Goal: Task Accomplishment & Management: Use online tool/utility

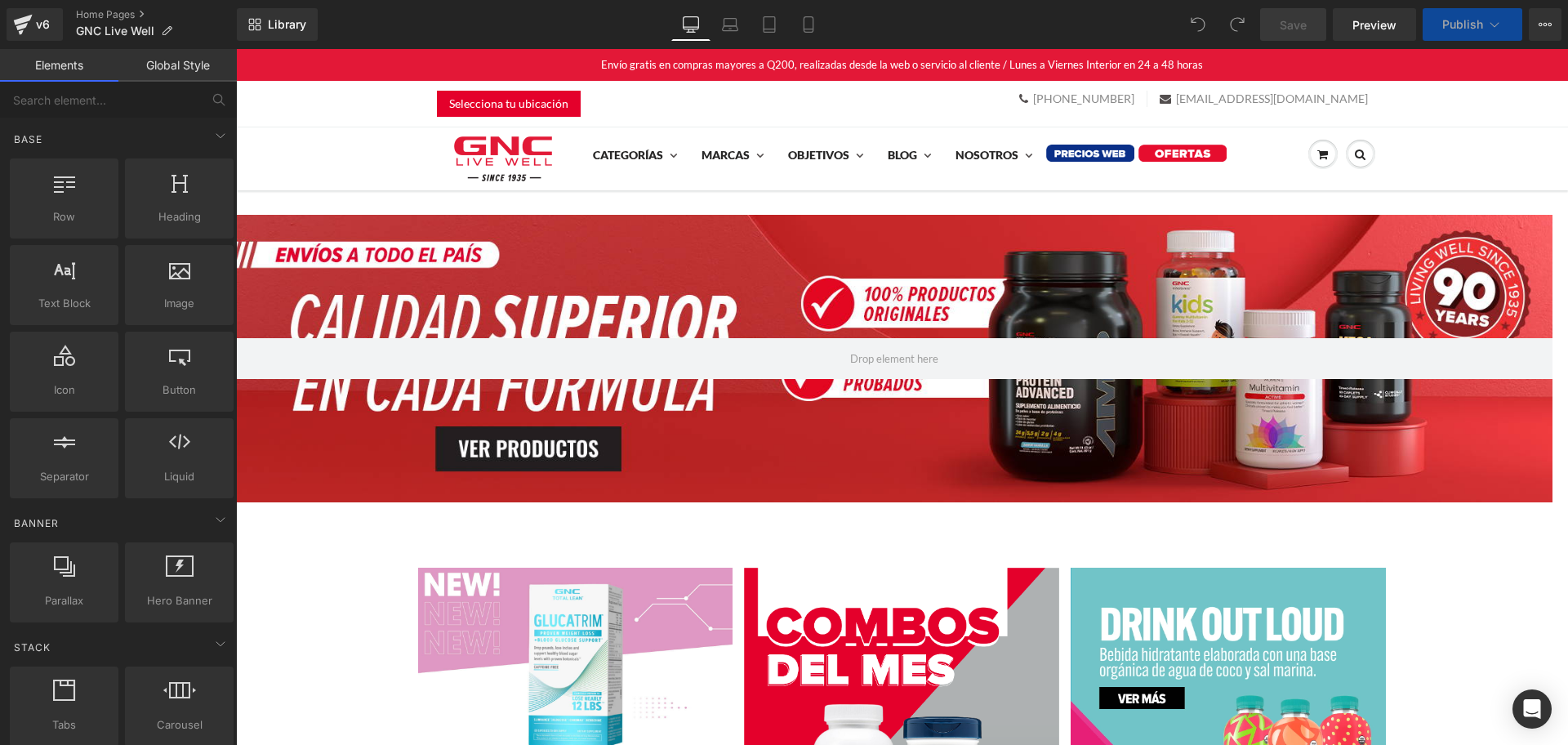
click at [627, 246] on div at bounding box center [895, 358] width 1317 height 288
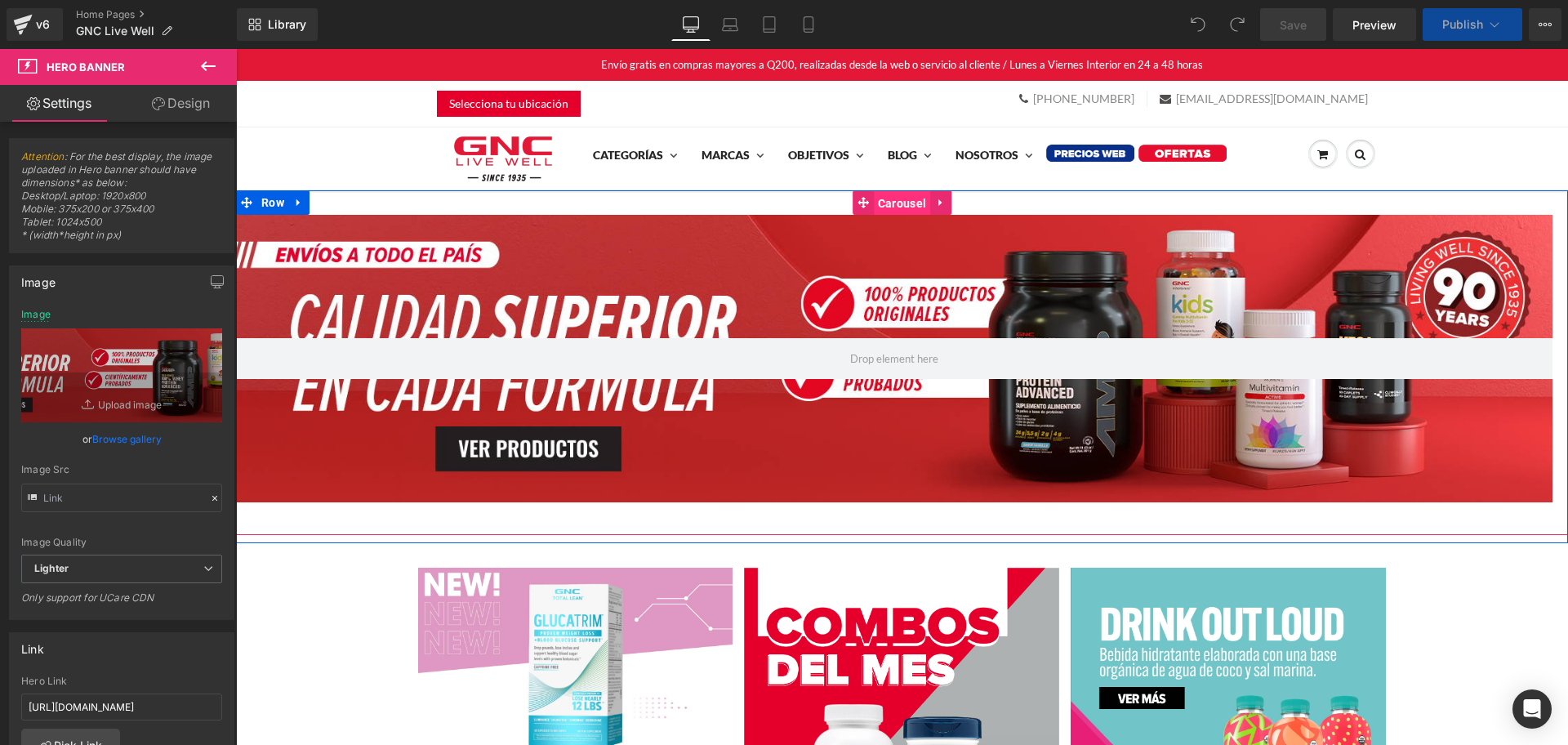
click at [874, 203] on span "Carousel" at bounding box center [901, 203] width 56 height 24
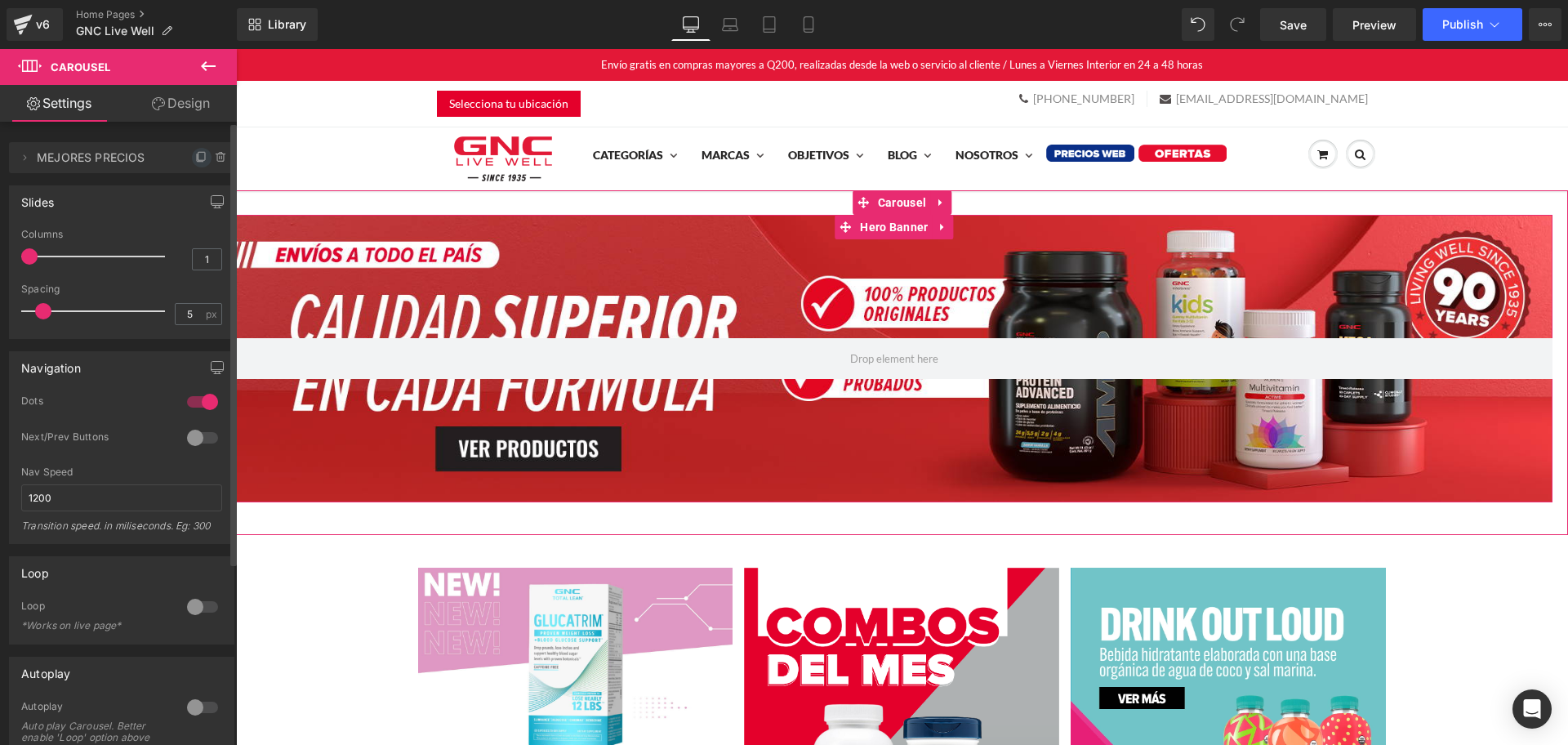
click at [197, 160] on icon at bounding box center [200, 158] width 7 height 8
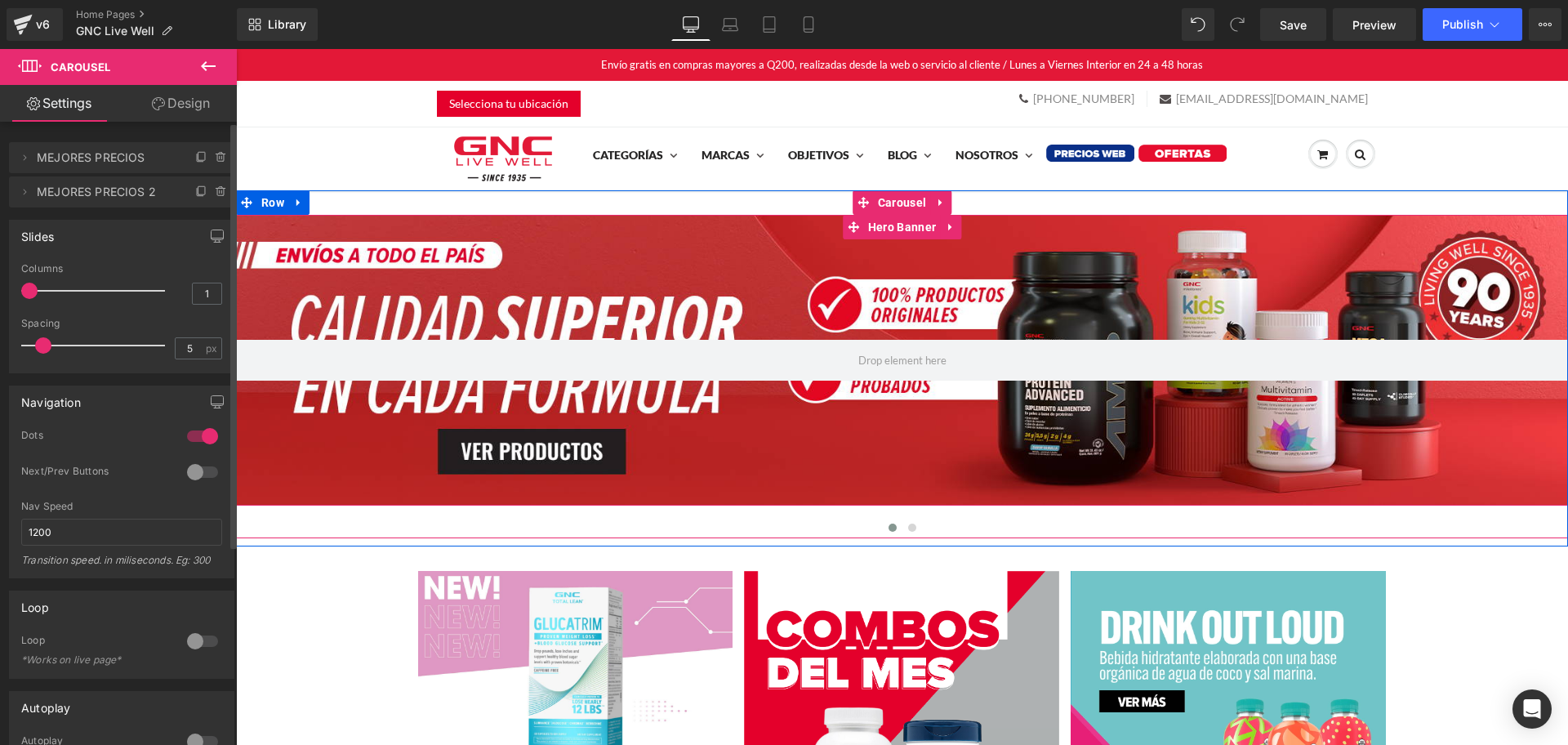
click at [865, 438] on div at bounding box center [902, 360] width 1332 height 291
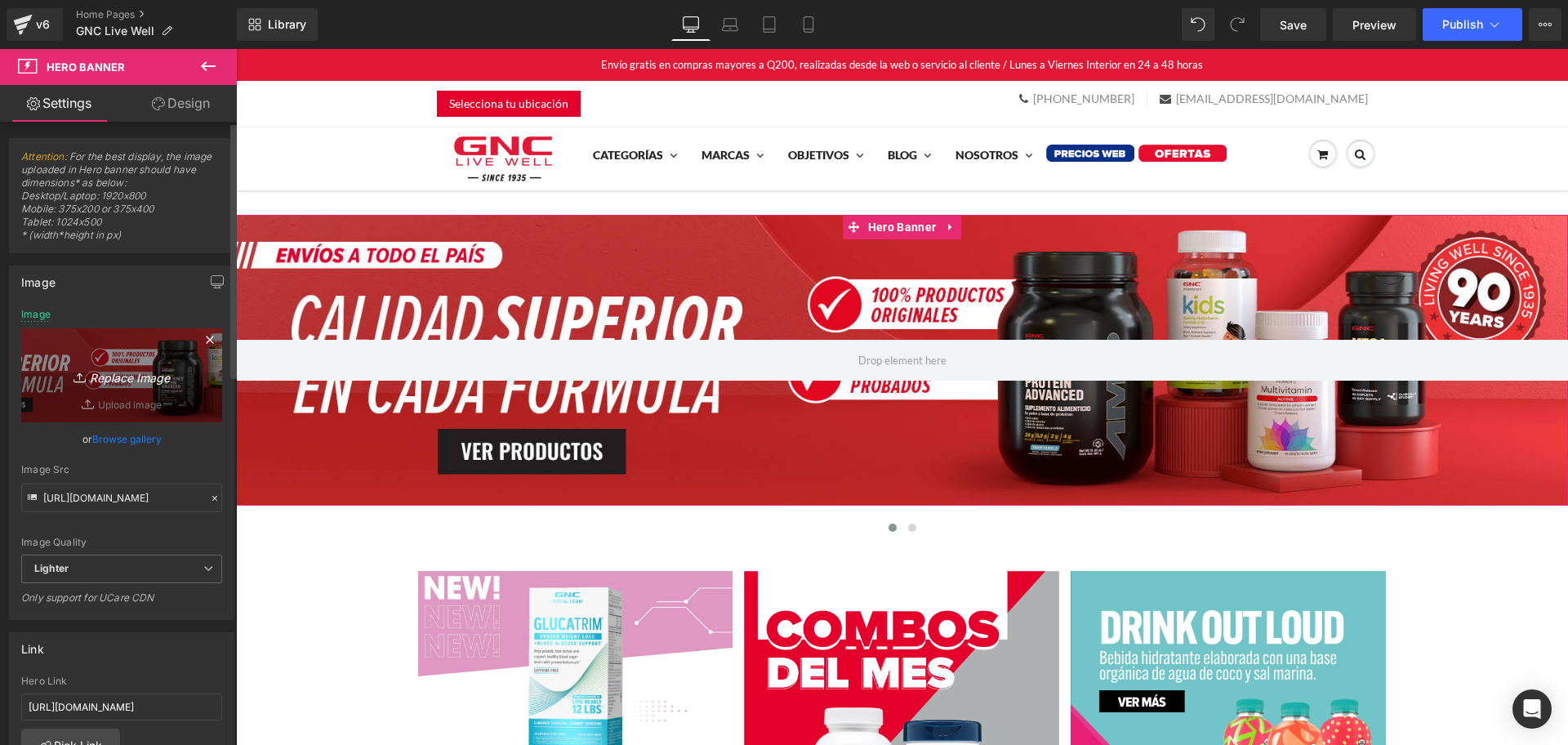
click at [176, 392] on link "Replace Image" at bounding box center [121, 375] width 201 height 94
type input "C:\fakepath\hero desktop.jpg"
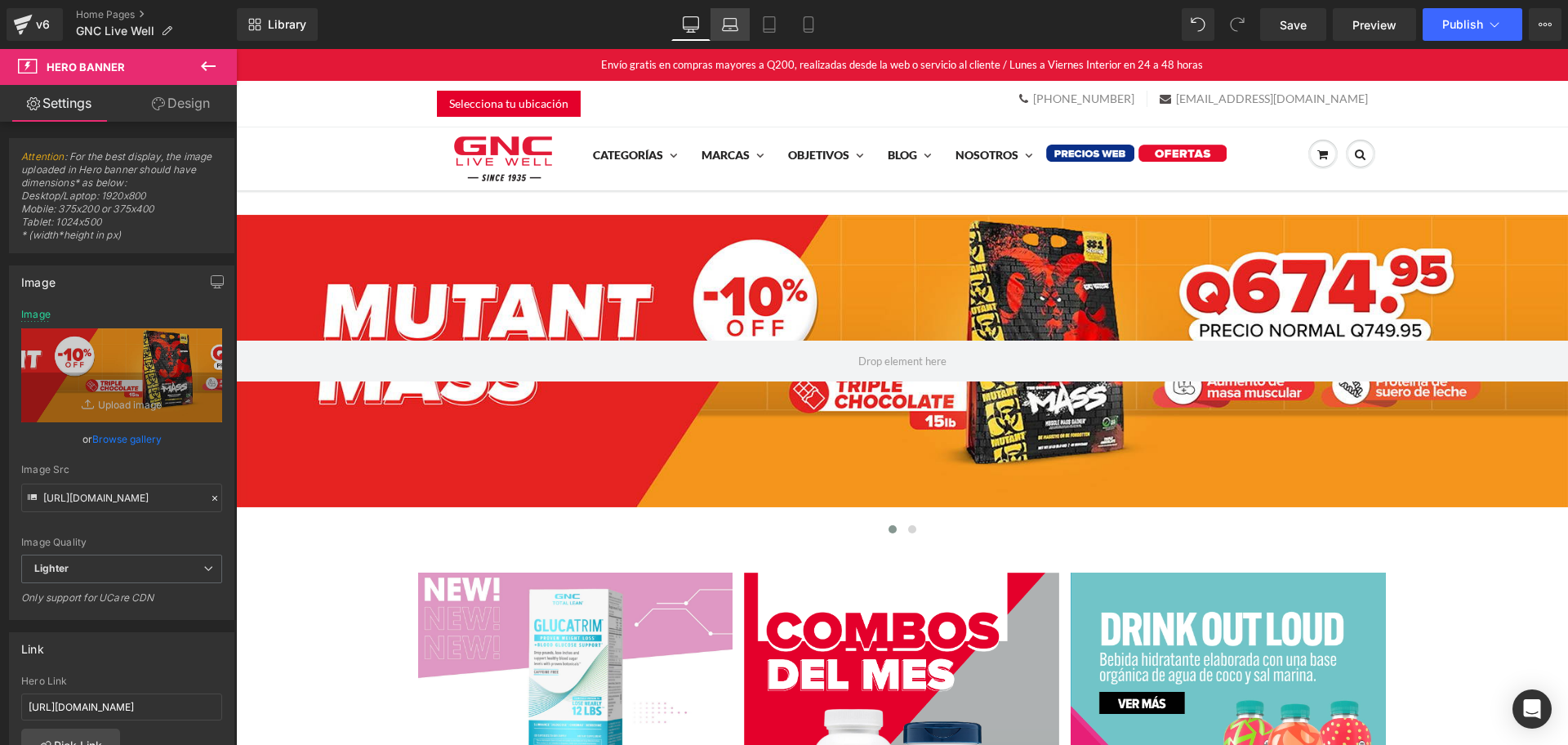
click at [728, 18] on icon at bounding box center [730, 25] width 17 height 17
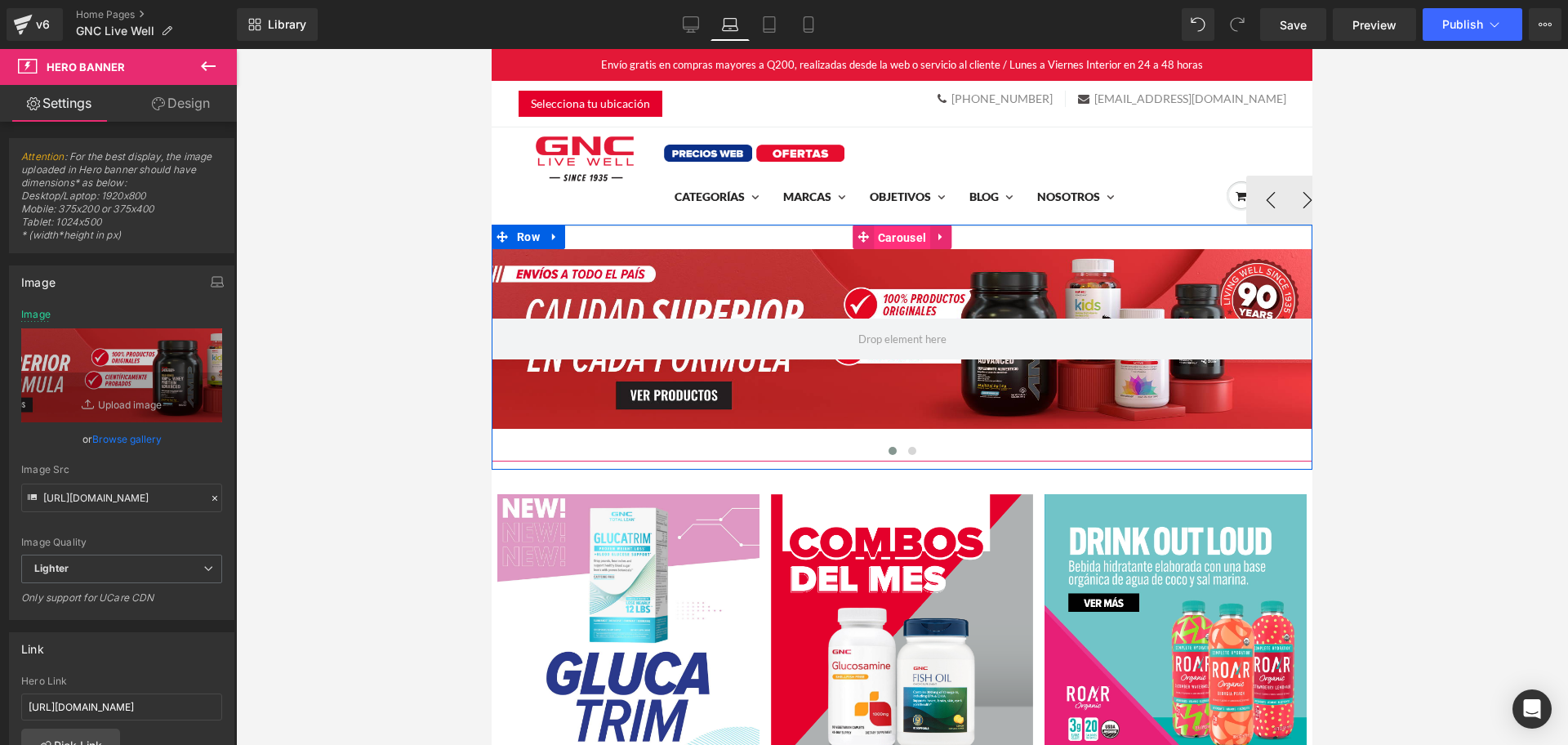
click at [875, 237] on span "Carousel" at bounding box center [901, 237] width 56 height 24
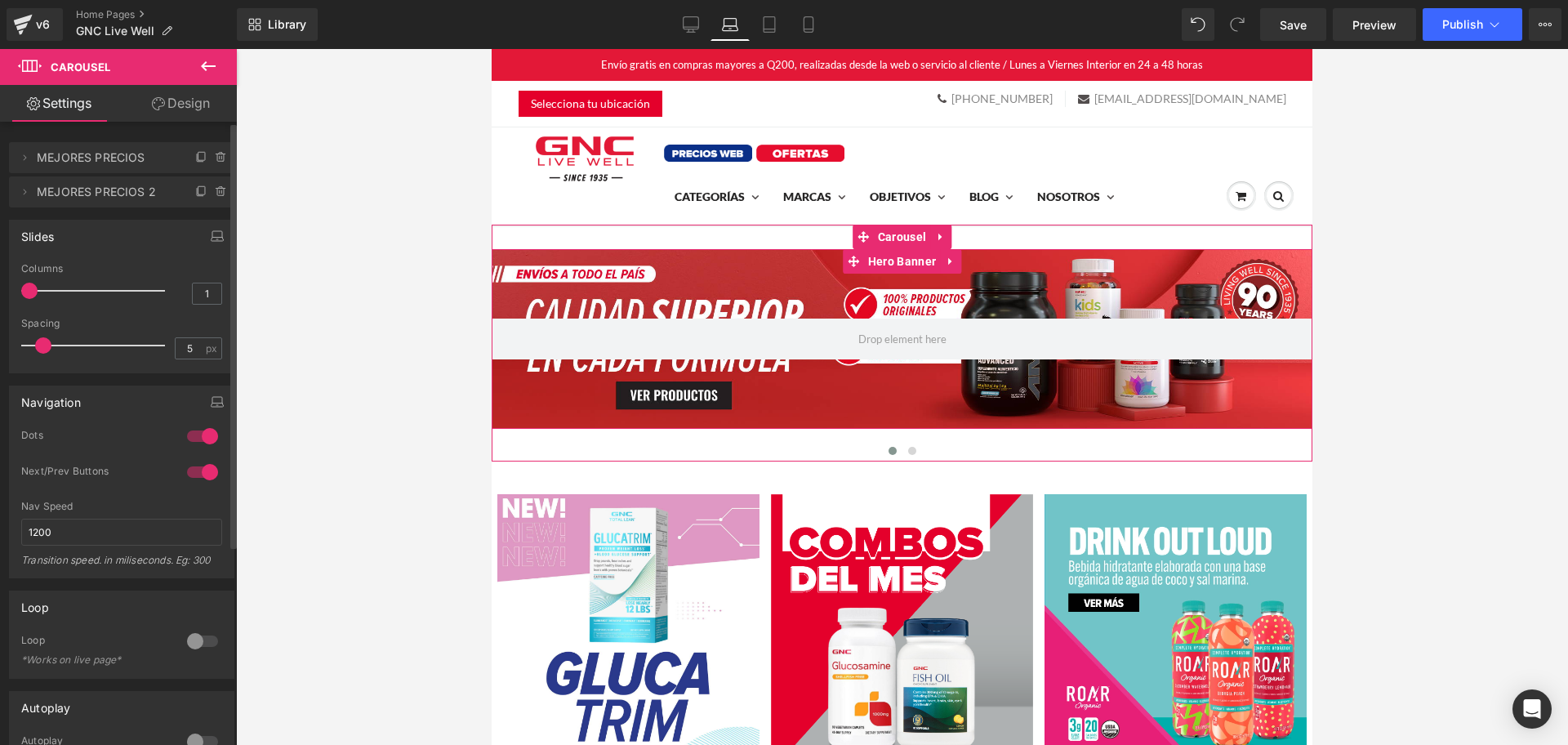
click at [112, 165] on span "MEJORES PRECIOS" at bounding box center [105, 157] width 137 height 31
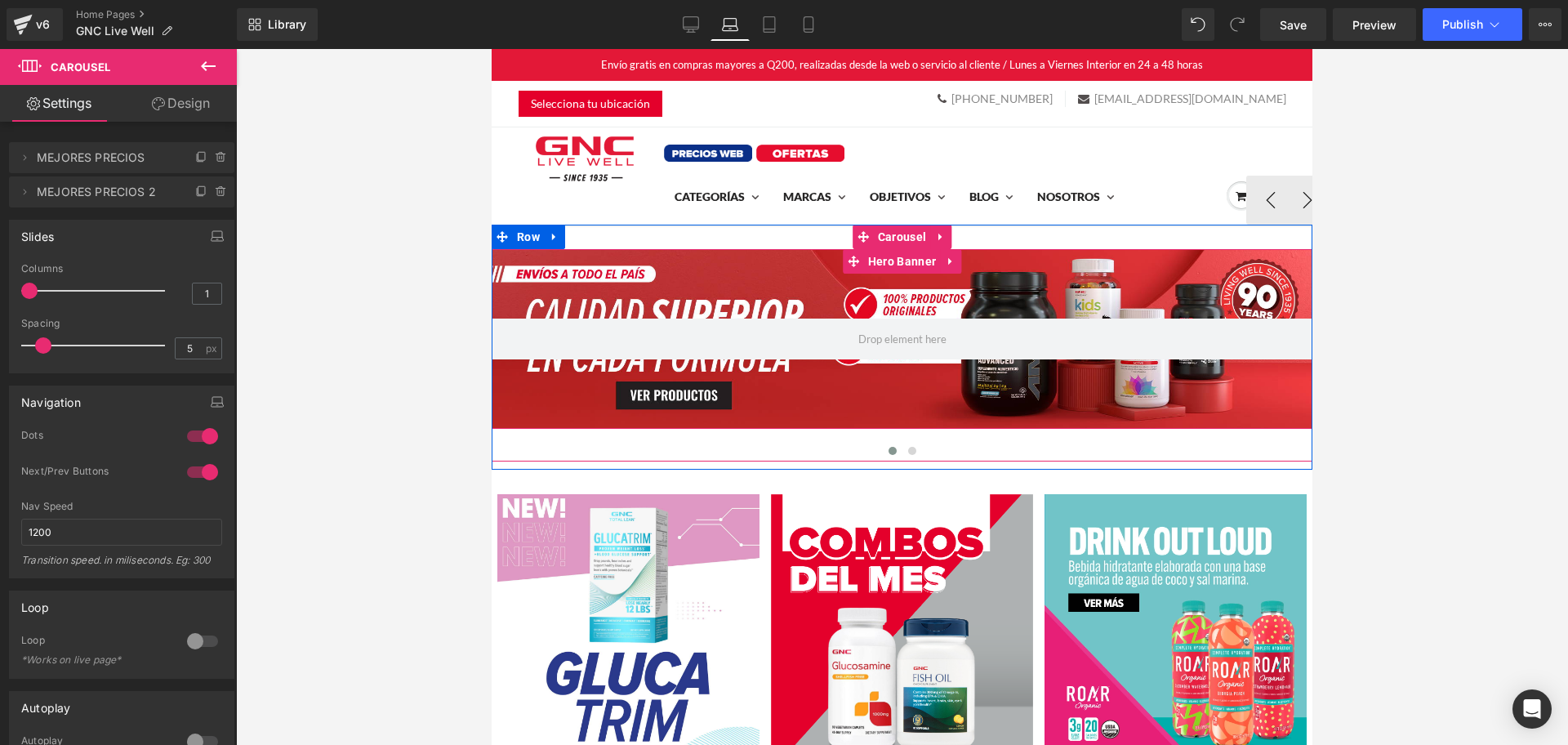
click at [657, 302] on div at bounding box center [902, 338] width 821 height 180
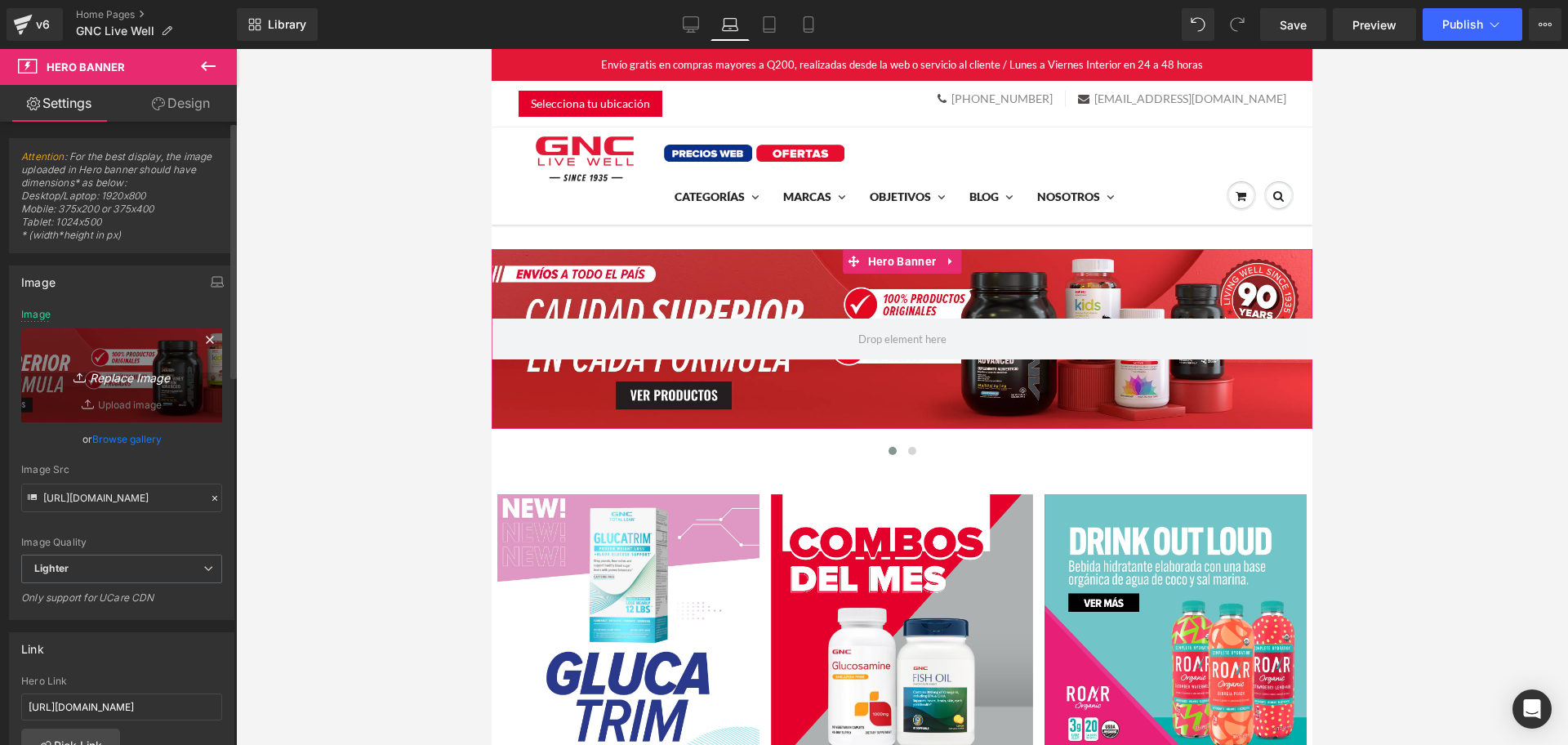
click at [133, 362] on link "Replace Image" at bounding box center [121, 375] width 201 height 94
type input "C:\fakepath\hero desktop.jpg"
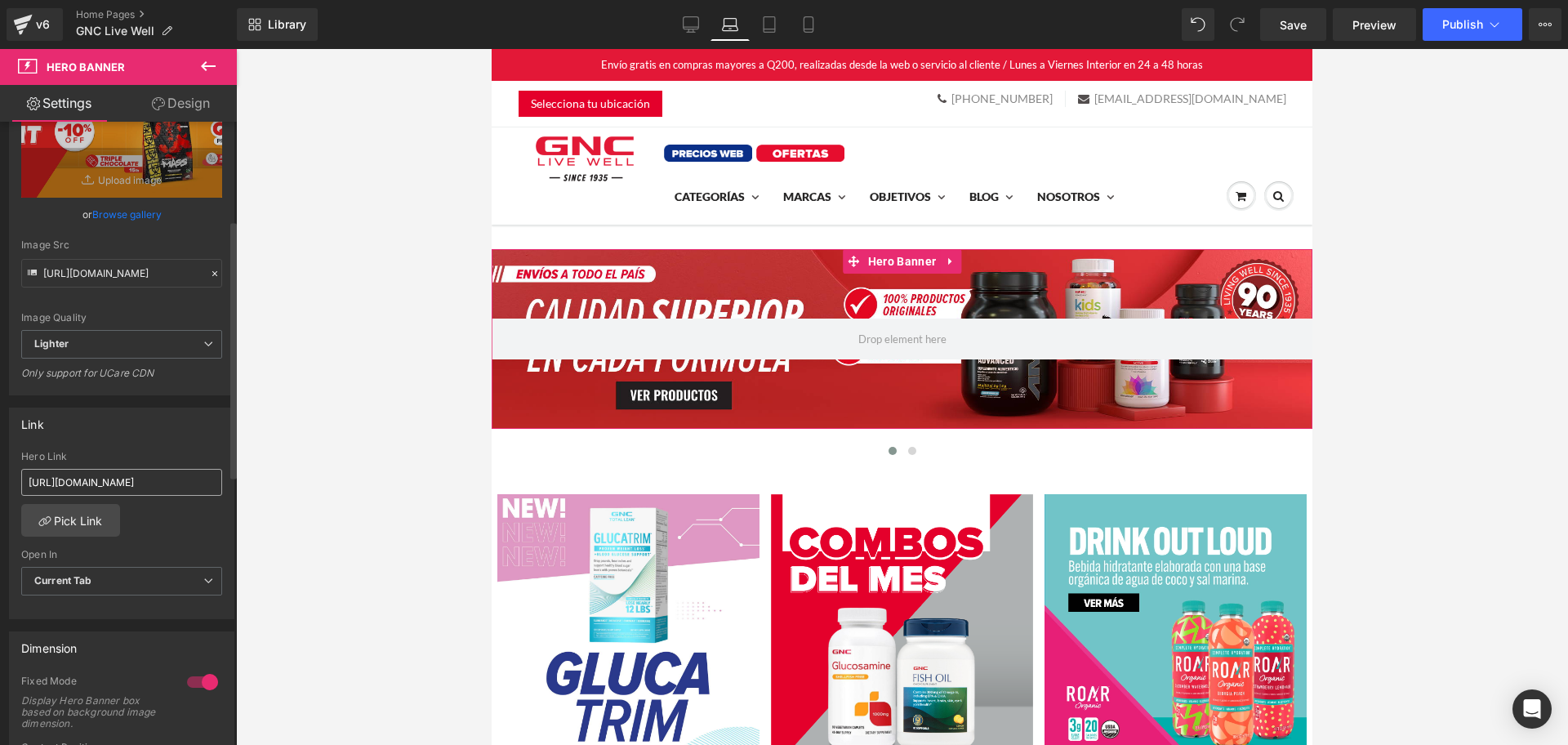
scroll to position [237, 0]
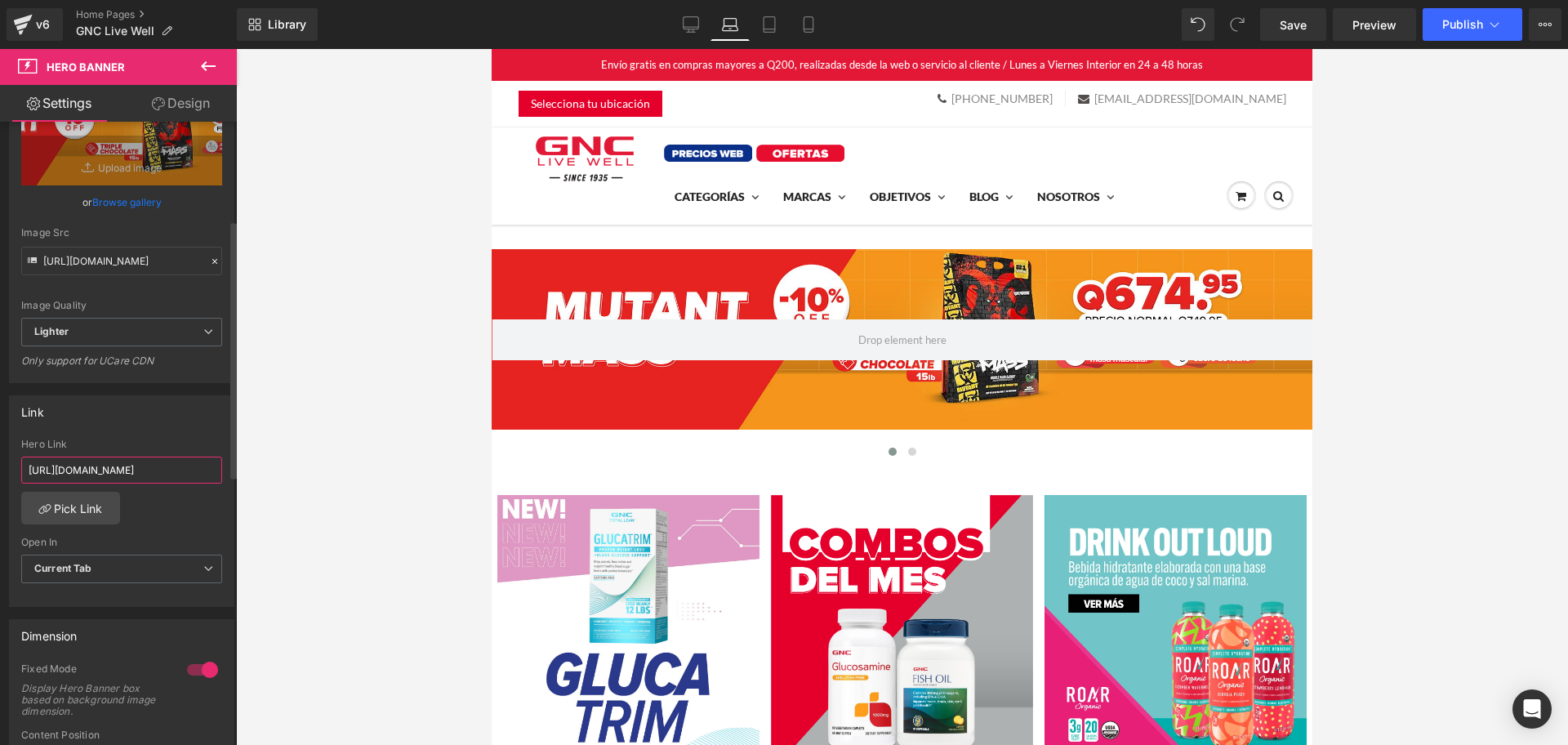
click at [125, 473] on input "[URL][DOMAIN_NAME]" at bounding box center [121, 470] width 201 height 27
paste input "products/mutant-mass-[PERSON_NAME]?_pos=1&_sid=d867a2d5c&_ss=r"
type input "[URL][DOMAIN_NAME][PERSON_NAME]"
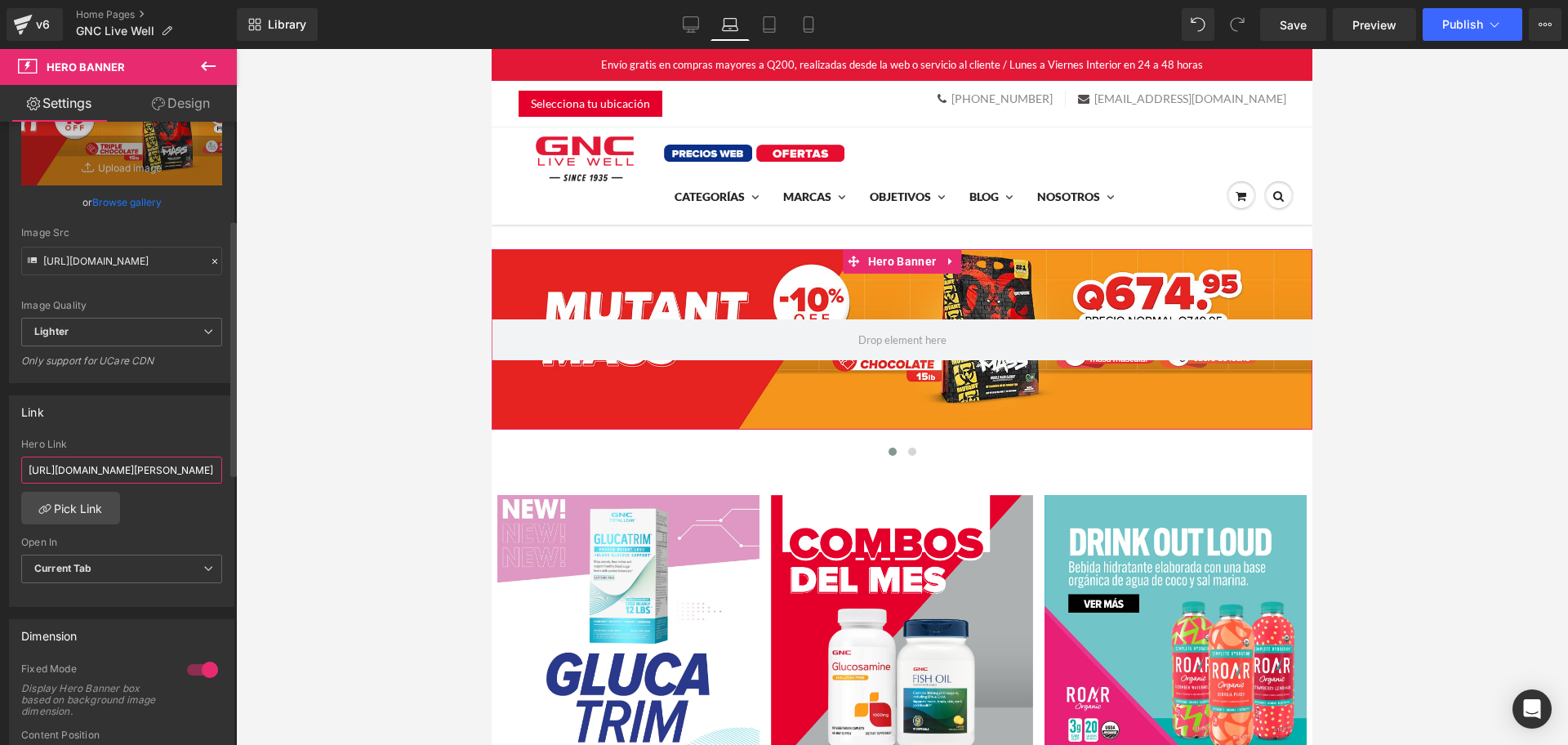
scroll to position [0, 17]
click at [129, 469] on input "[URL][DOMAIN_NAME][PERSON_NAME]" at bounding box center [121, 470] width 201 height 27
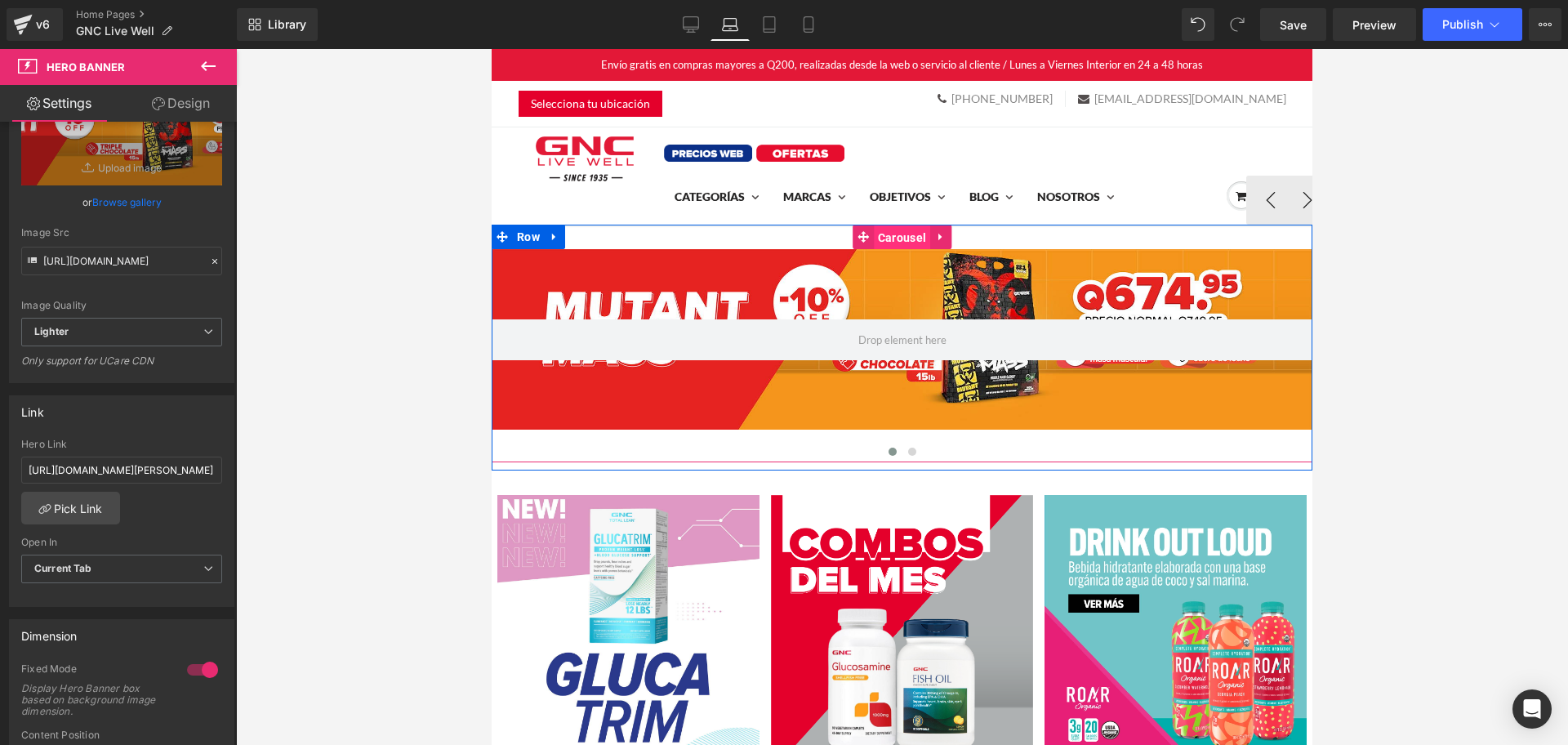
click at [874, 240] on span "Carousel" at bounding box center [901, 237] width 56 height 24
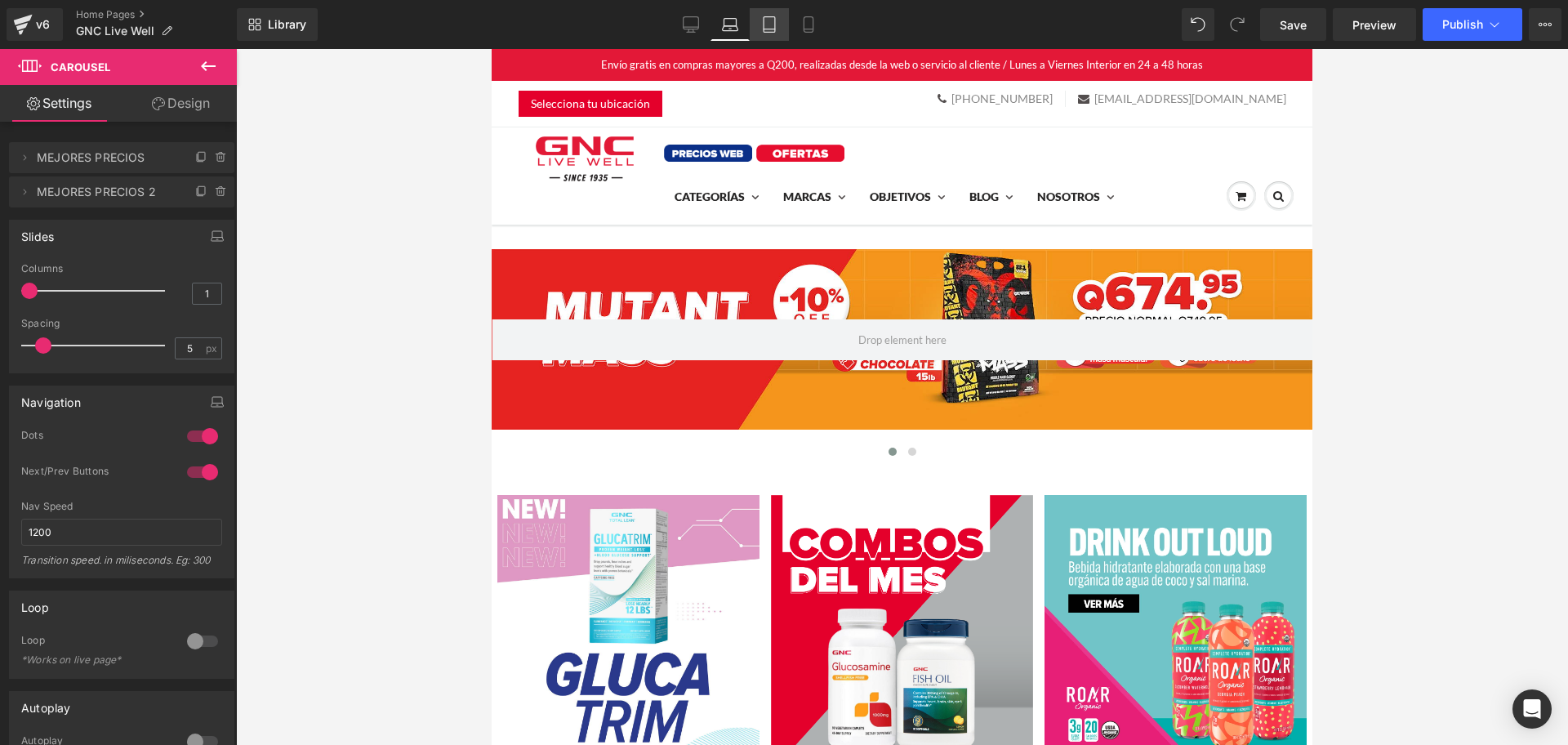
click at [769, 23] on icon at bounding box center [769, 25] width 17 height 17
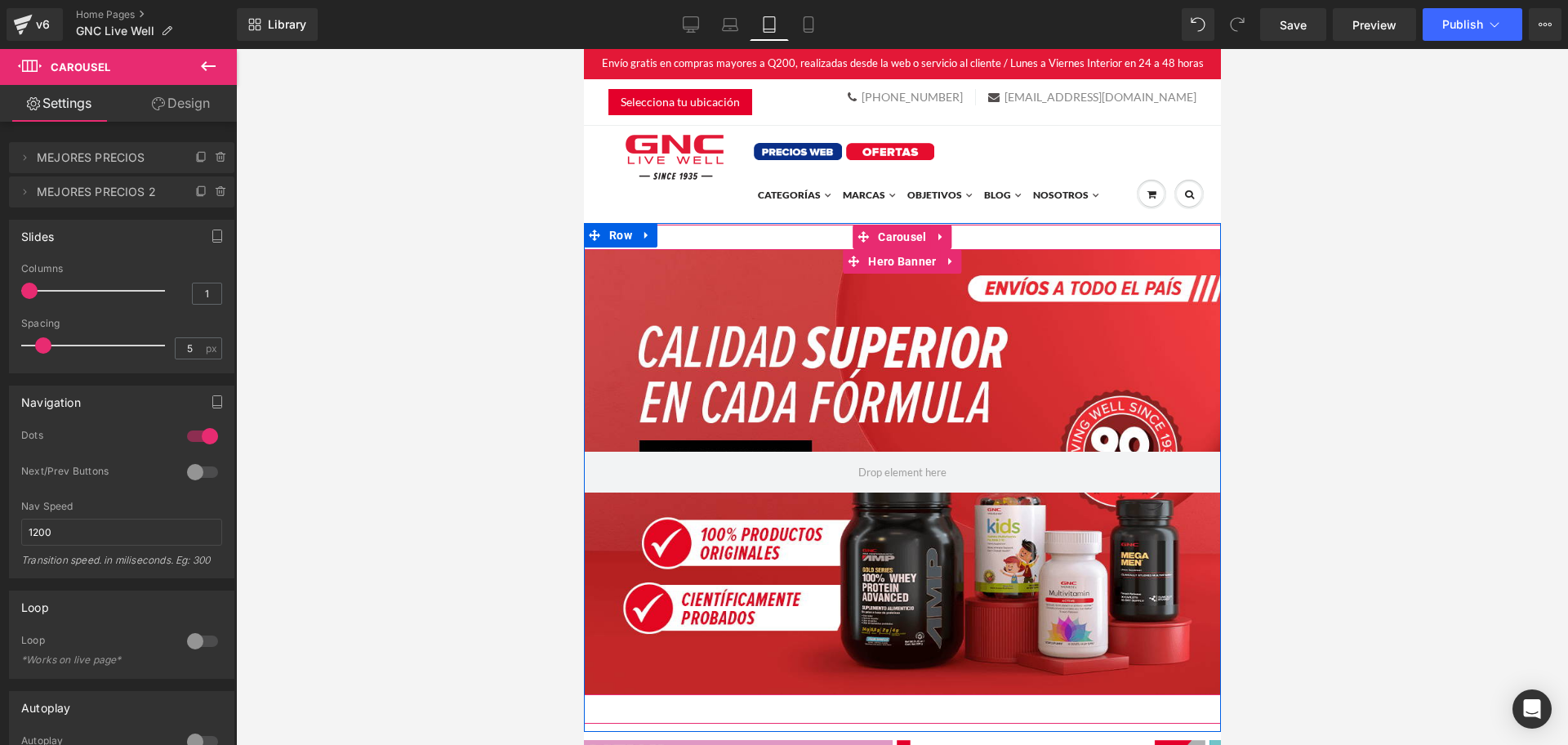
scroll to position [0, 0]
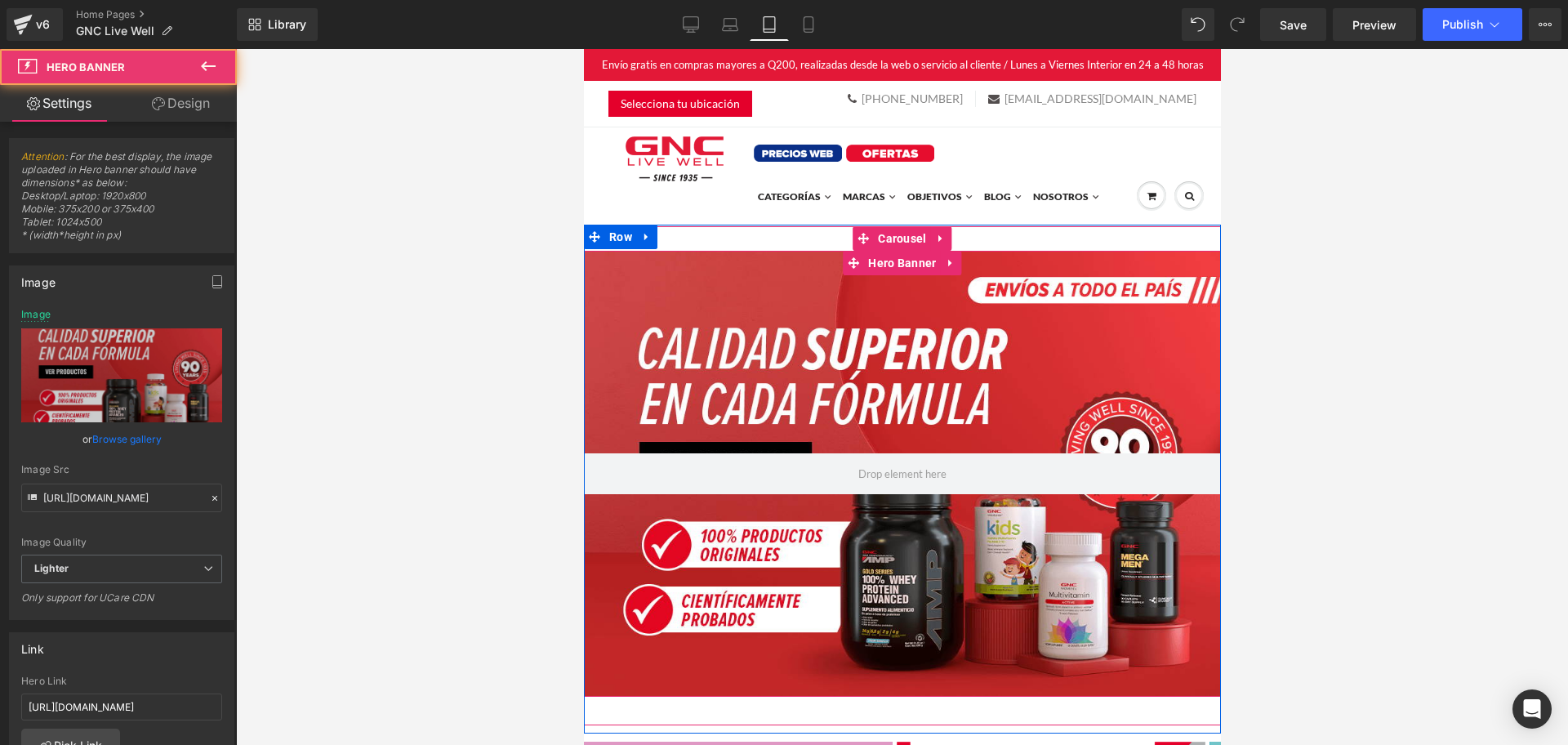
click at [860, 383] on div at bounding box center [901, 474] width 637 height 446
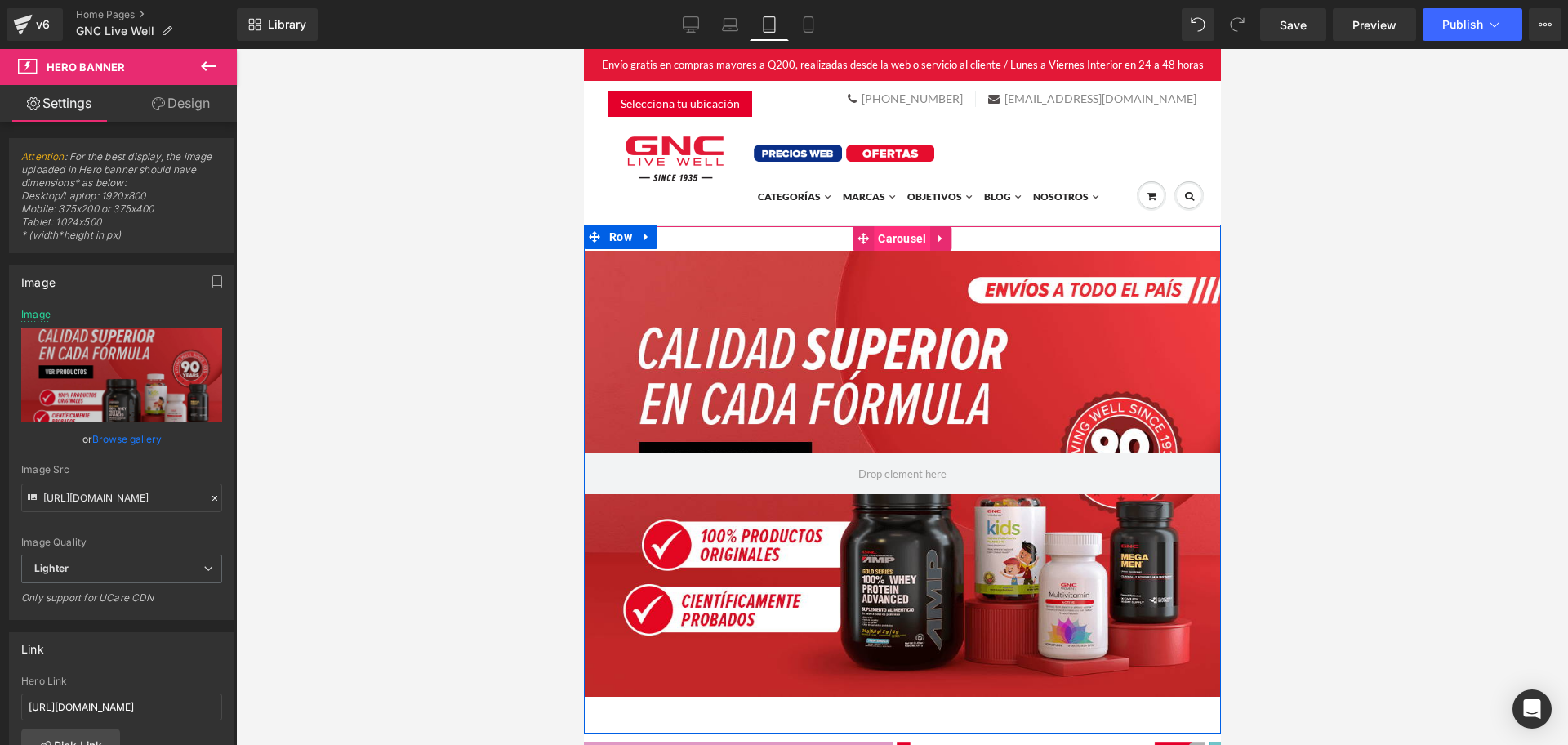
click at [889, 248] on span "Carousel" at bounding box center [901, 238] width 56 height 24
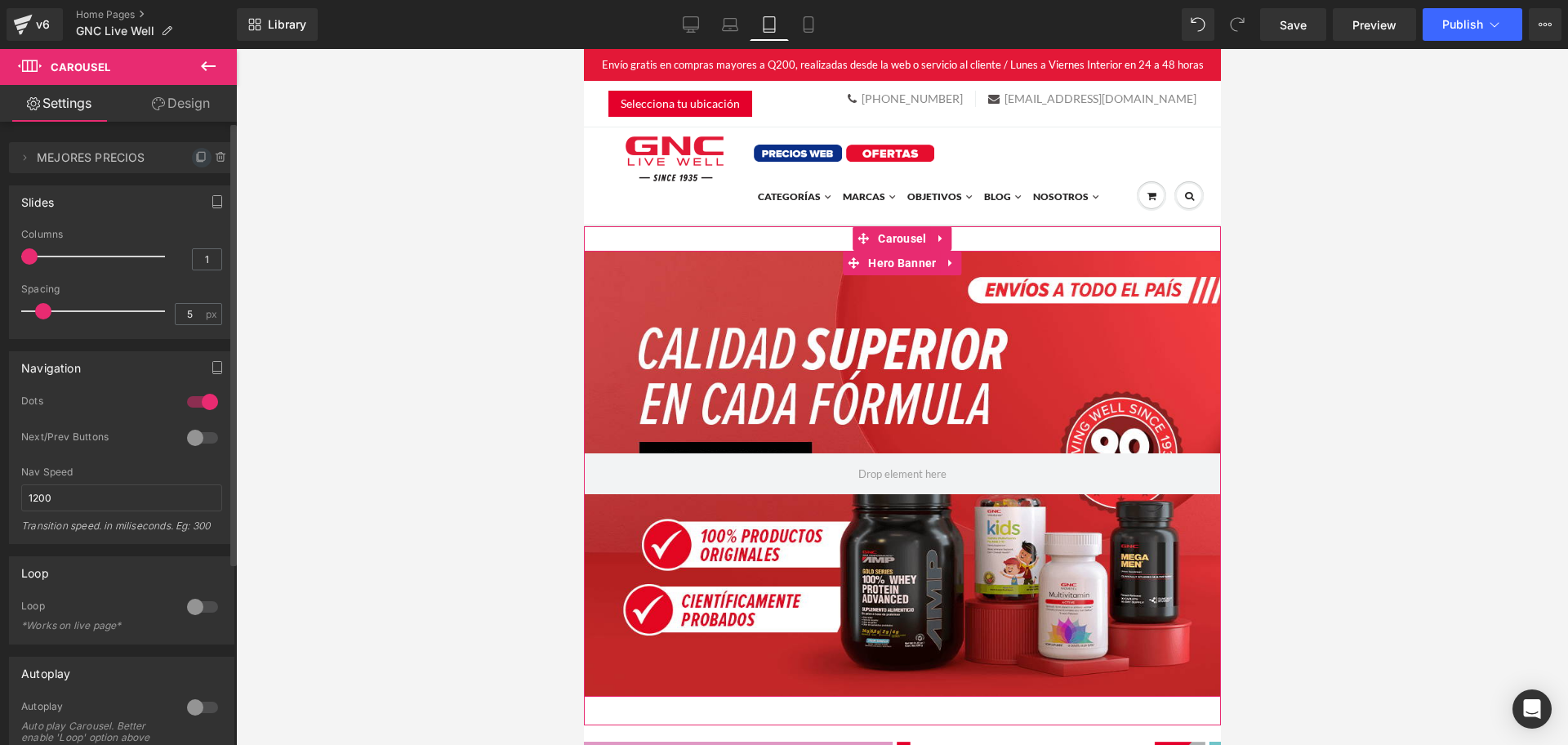
click at [192, 165] on span at bounding box center [201, 157] width 19 height 19
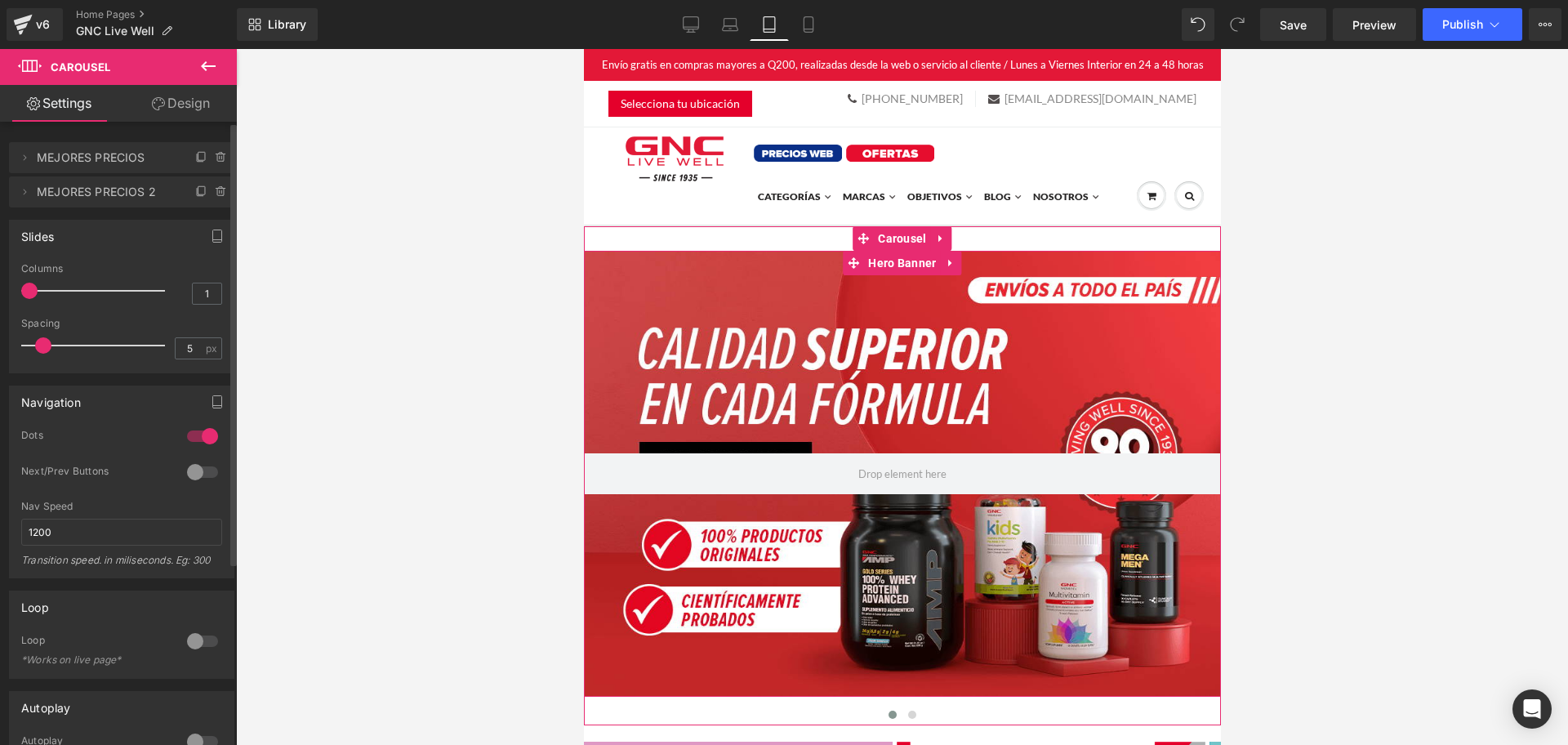
click at [148, 164] on span "MEJORES PRECIOS" at bounding box center [105, 157] width 137 height 31
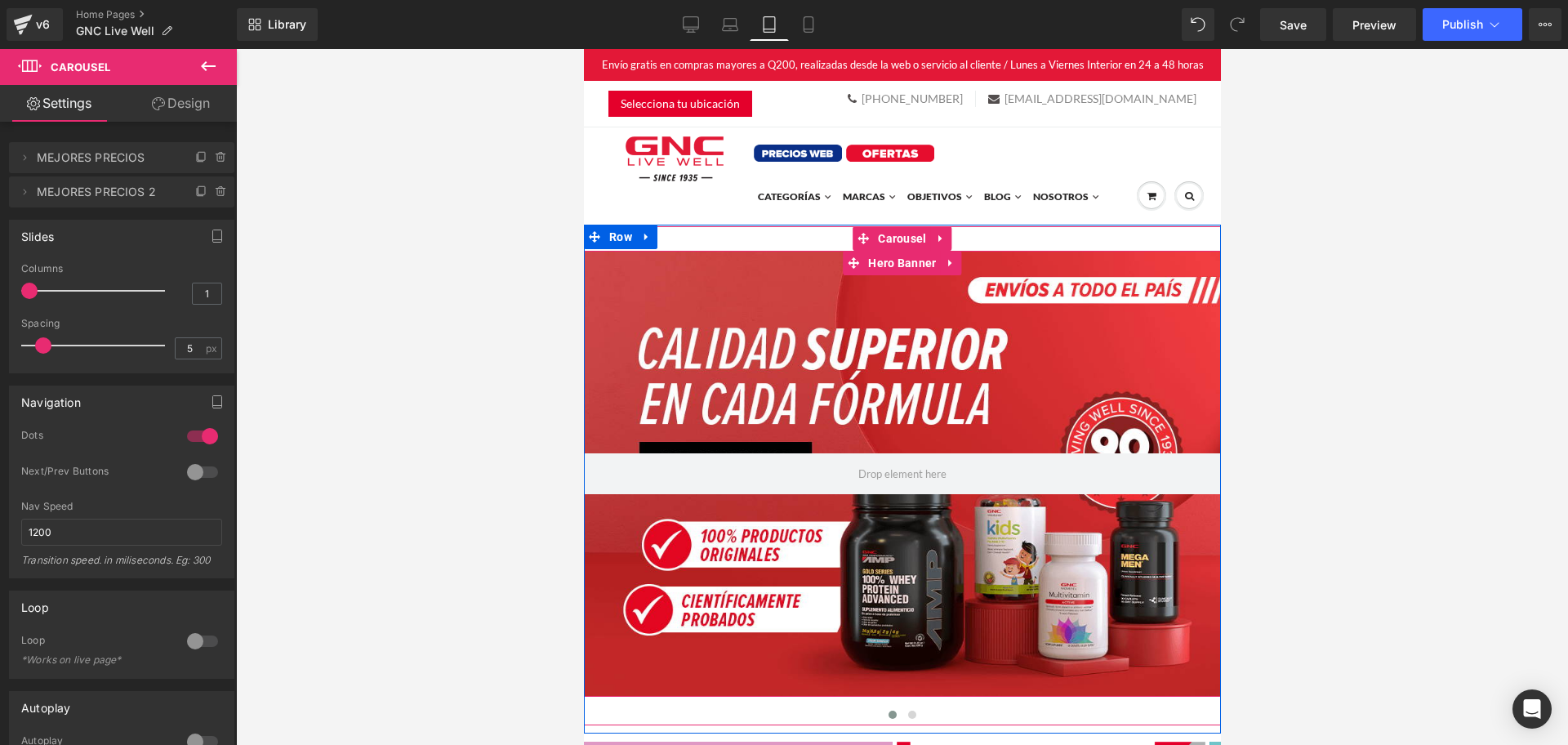
click at [758, 405] on div at bounding box center [901, 474] width 637 height 446
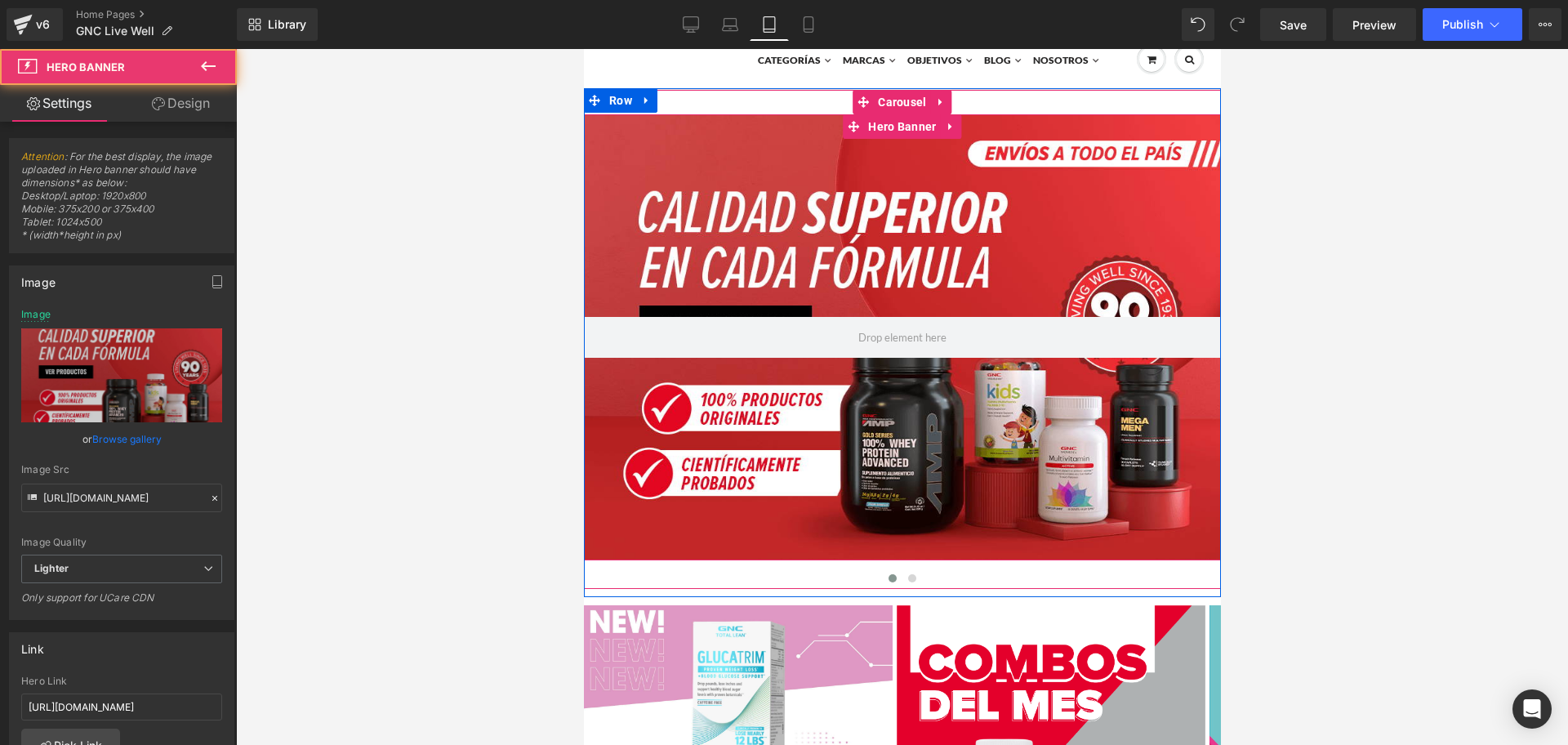
scroll to position [180, 0]
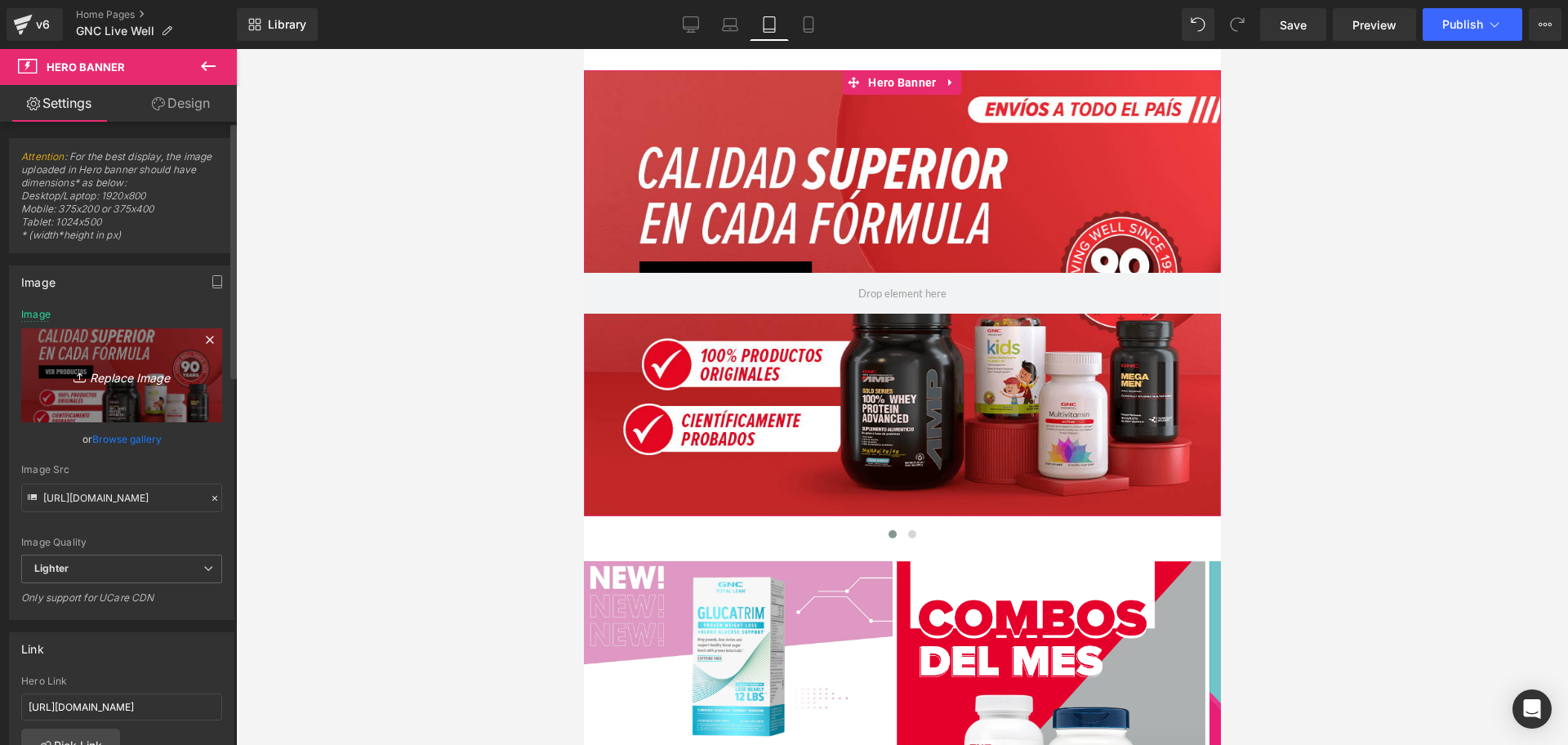
click at [101, 383] on icon "Replace Image" at bounding box center [121, 375] width 130 height 20
type input "C:\fakepath\hero mutant mass mobile.jpg"
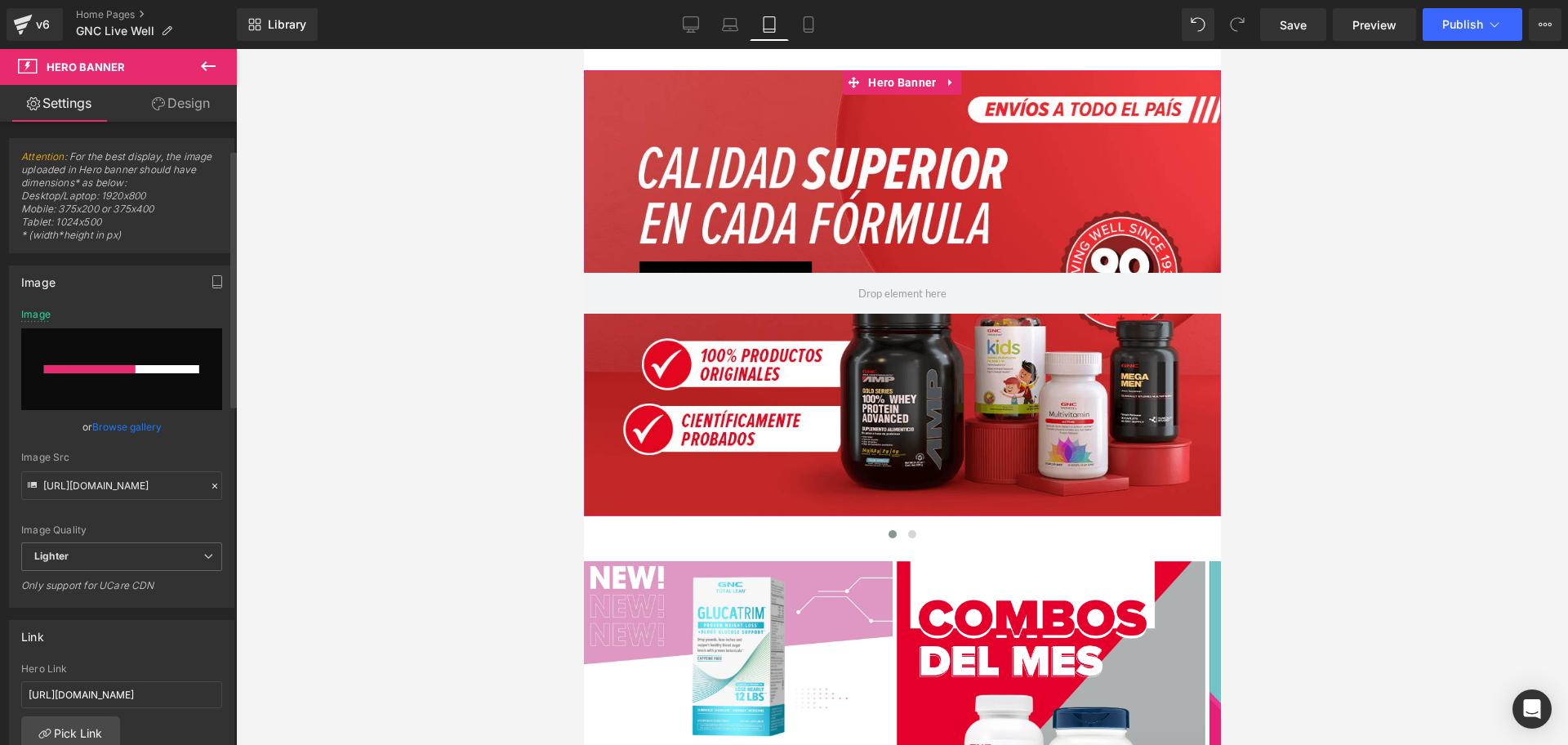
scroll to position [113, 0]
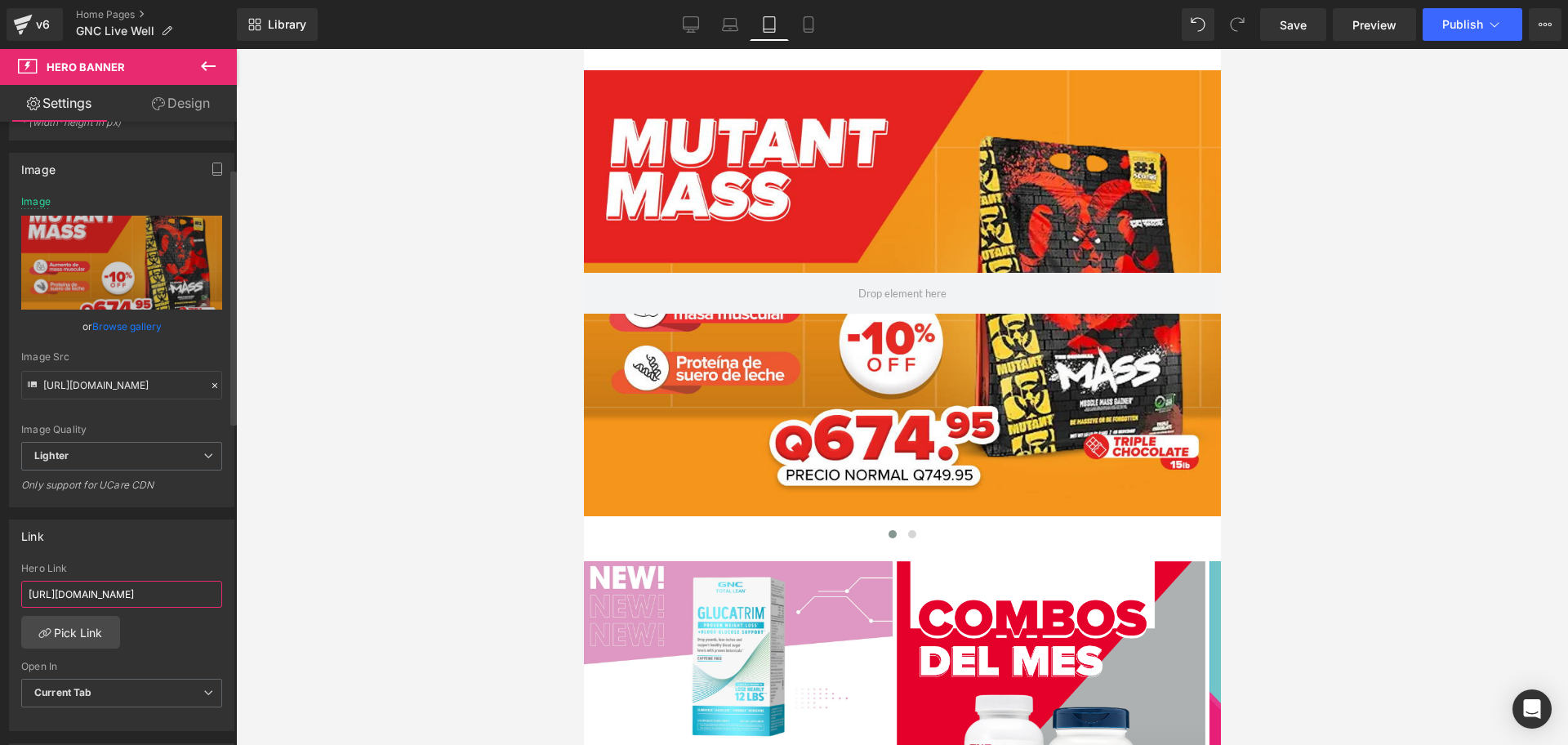
click at [122, 583] on input "[URL][DOMAIN_NAME]" at bounding box center [121, 594] width 201 height 27
paste input "products/mutant-mass-[PERSON_NAME]?_pos=1&_sid=d867a2d5c&_ss=r"
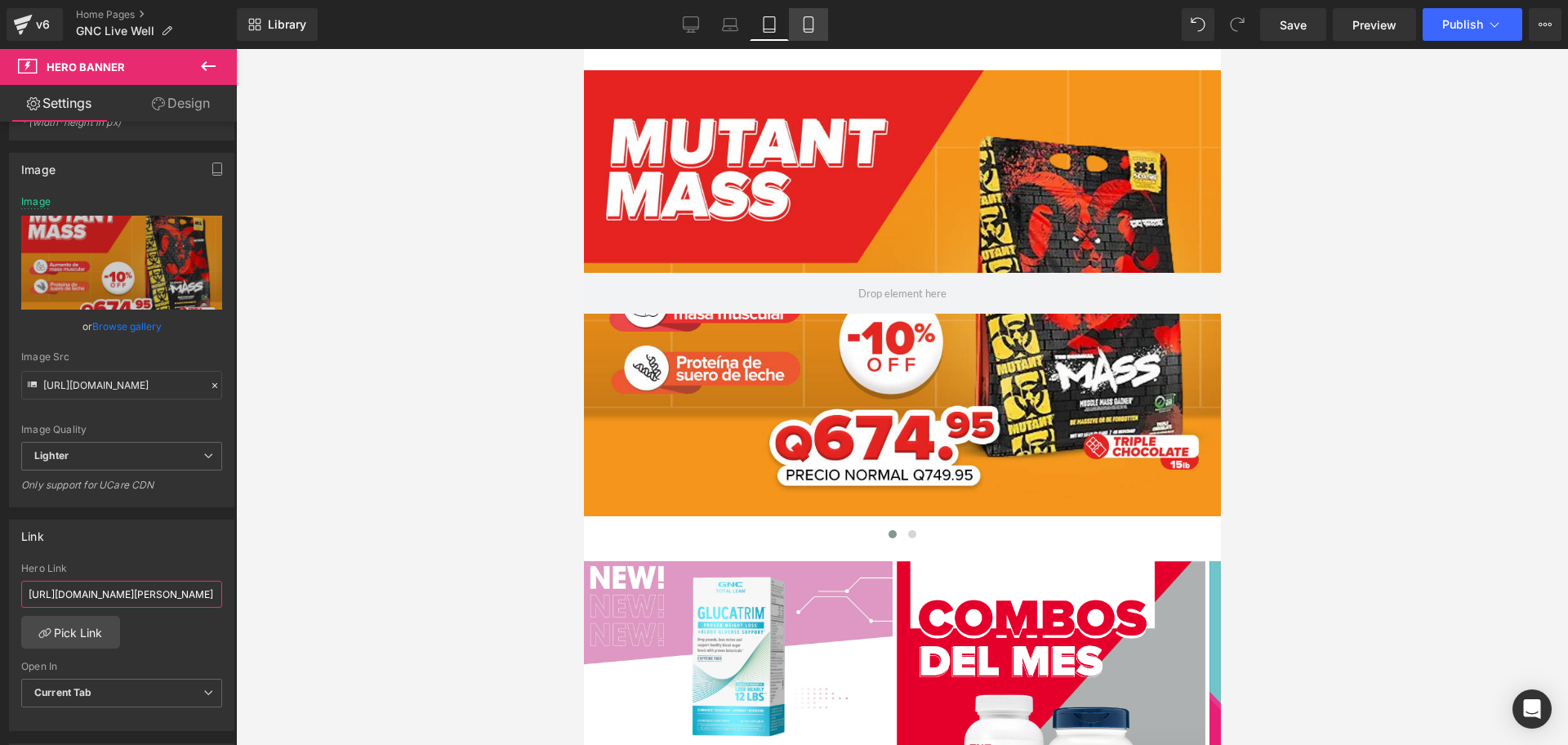
type input "[URL][DOMAIN_NAME][PERSON_NAME]"
click at [820, 18] on link "Mobile" at bounding box center [808, 24] width 39 height 33
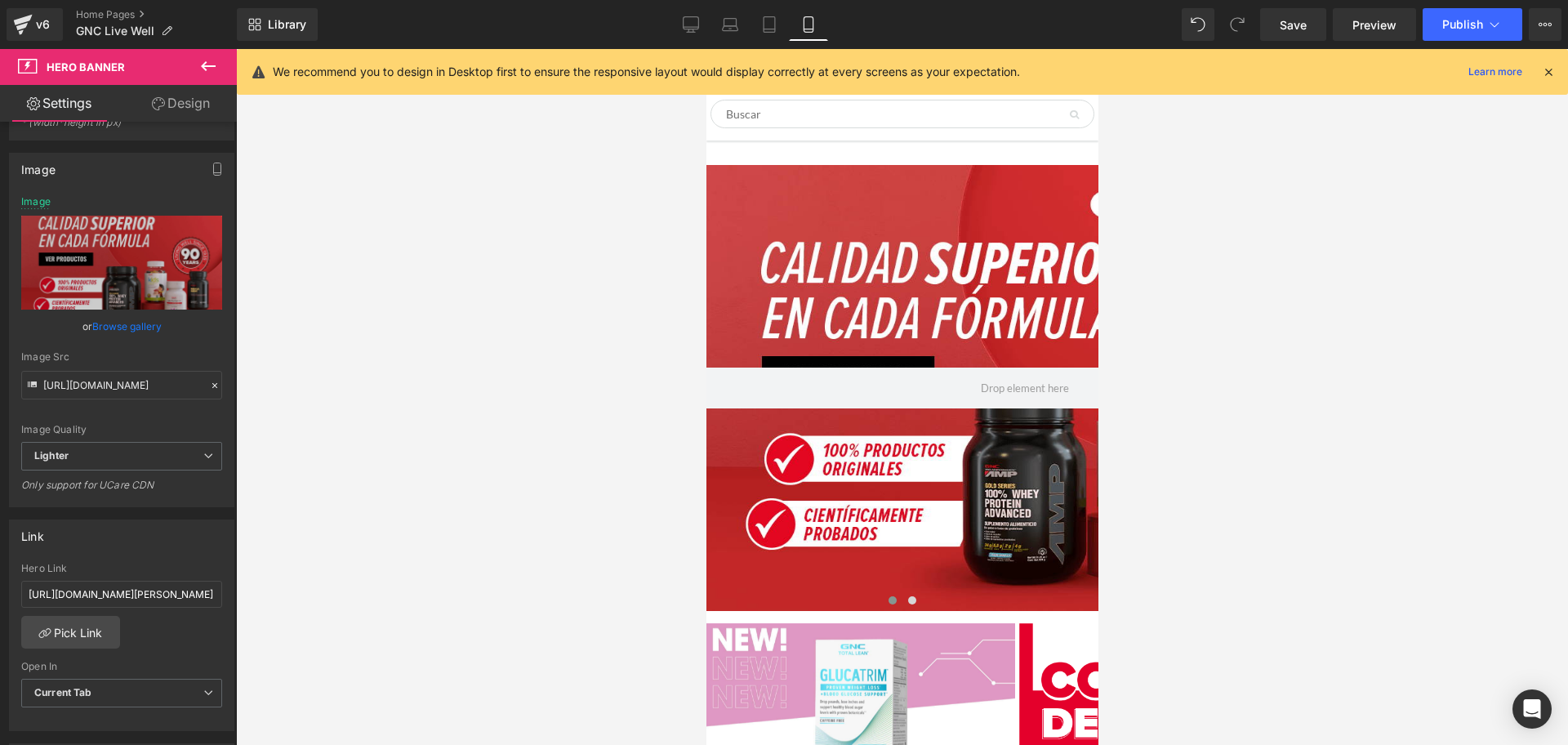
scroll to position [275, 0]
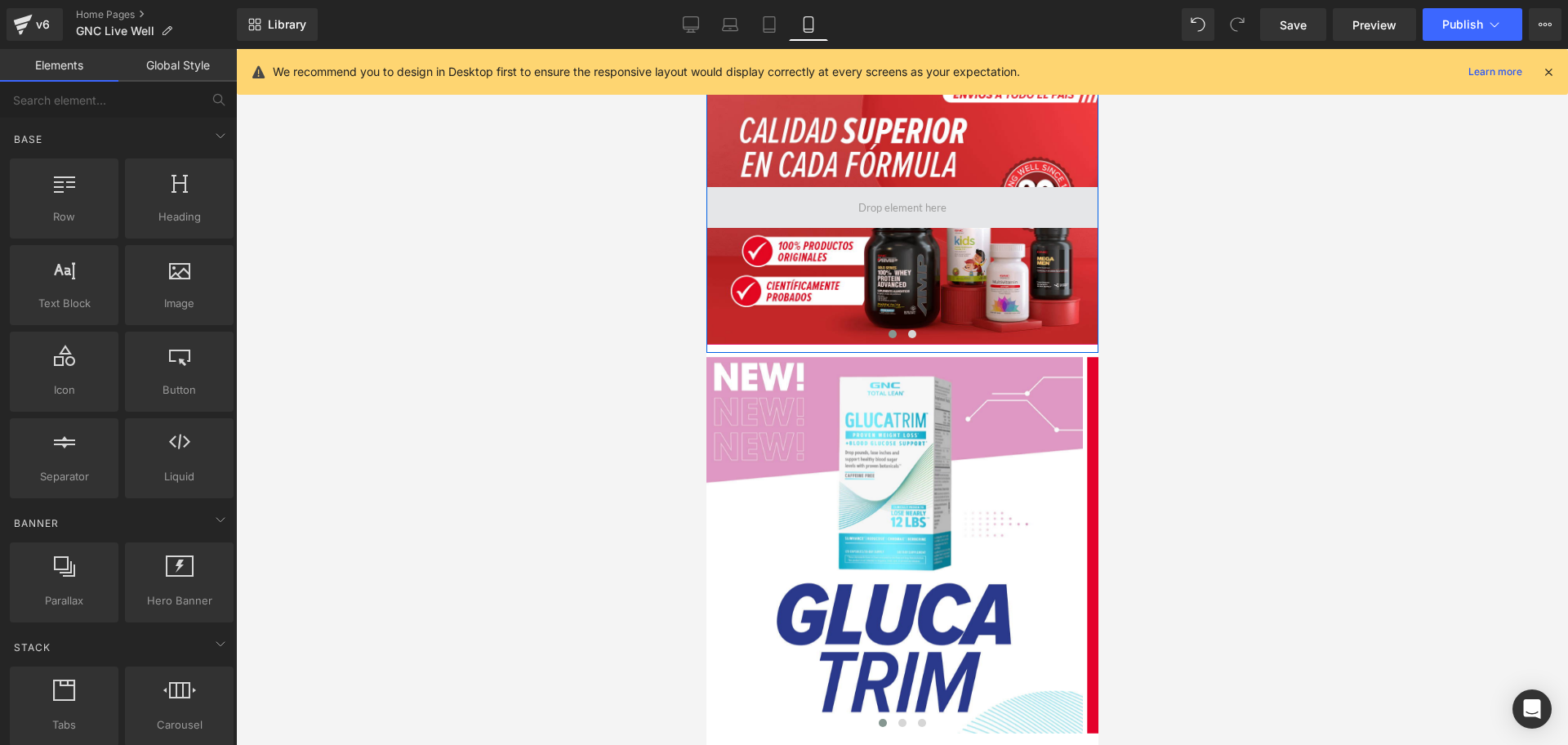
click at [864, 211] on span at bounding box center [901, 207] width 99 height 23
click at [861, 170] on div at bounding box center [901, 207] width 392 height 274
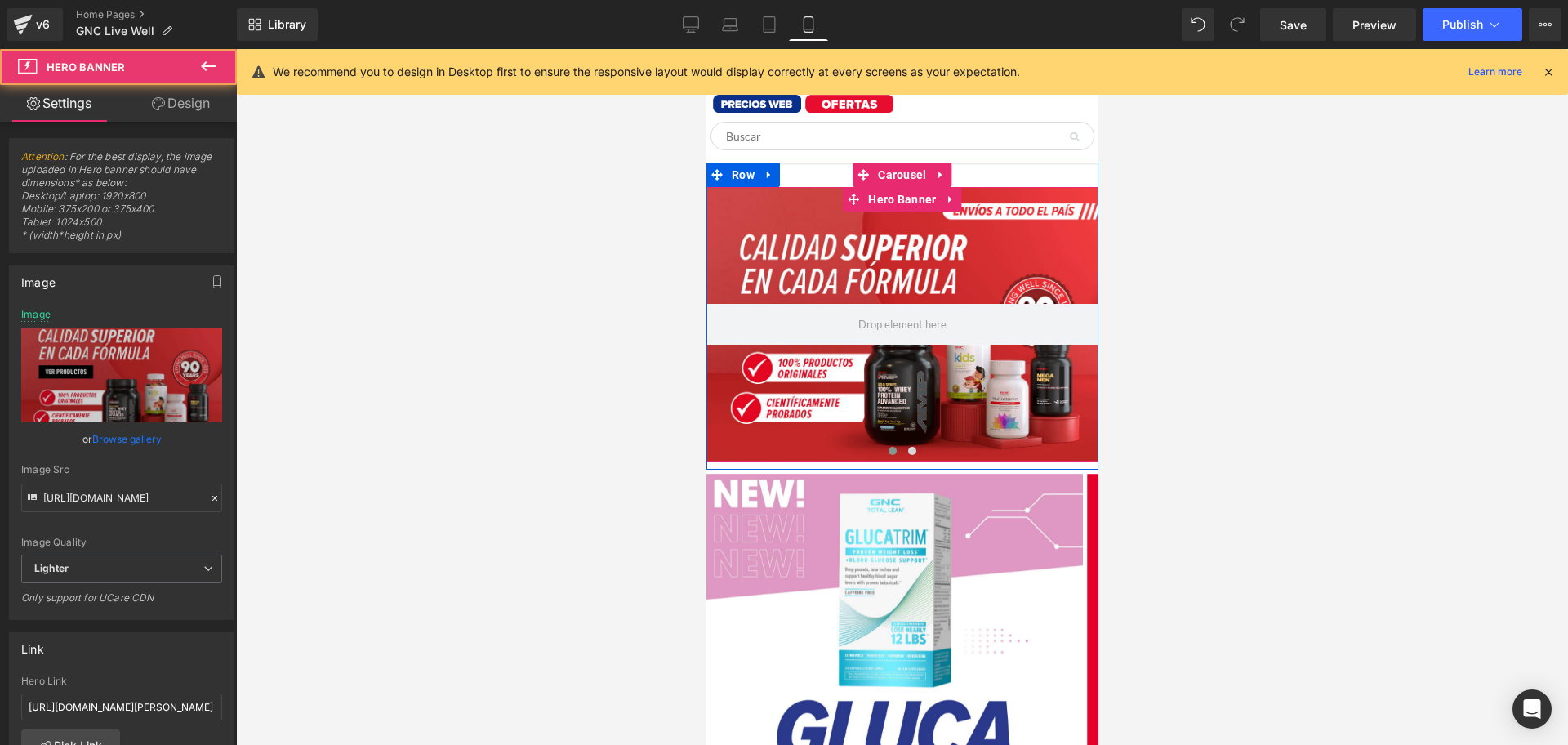
scroll to position [153, 0]
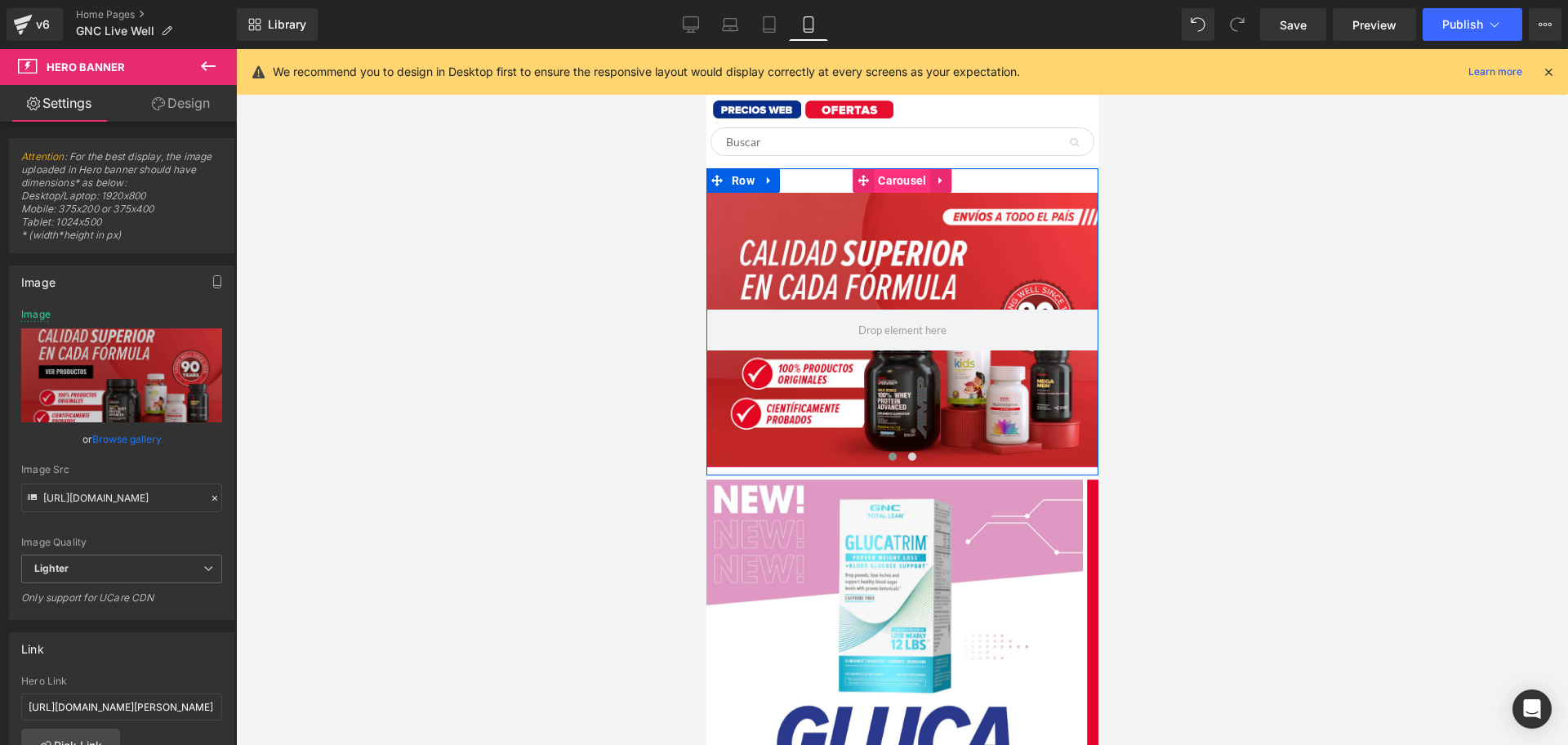
click at [875, 190] on span "Carousel" at bounding box center [901, 180] width 56 height 24
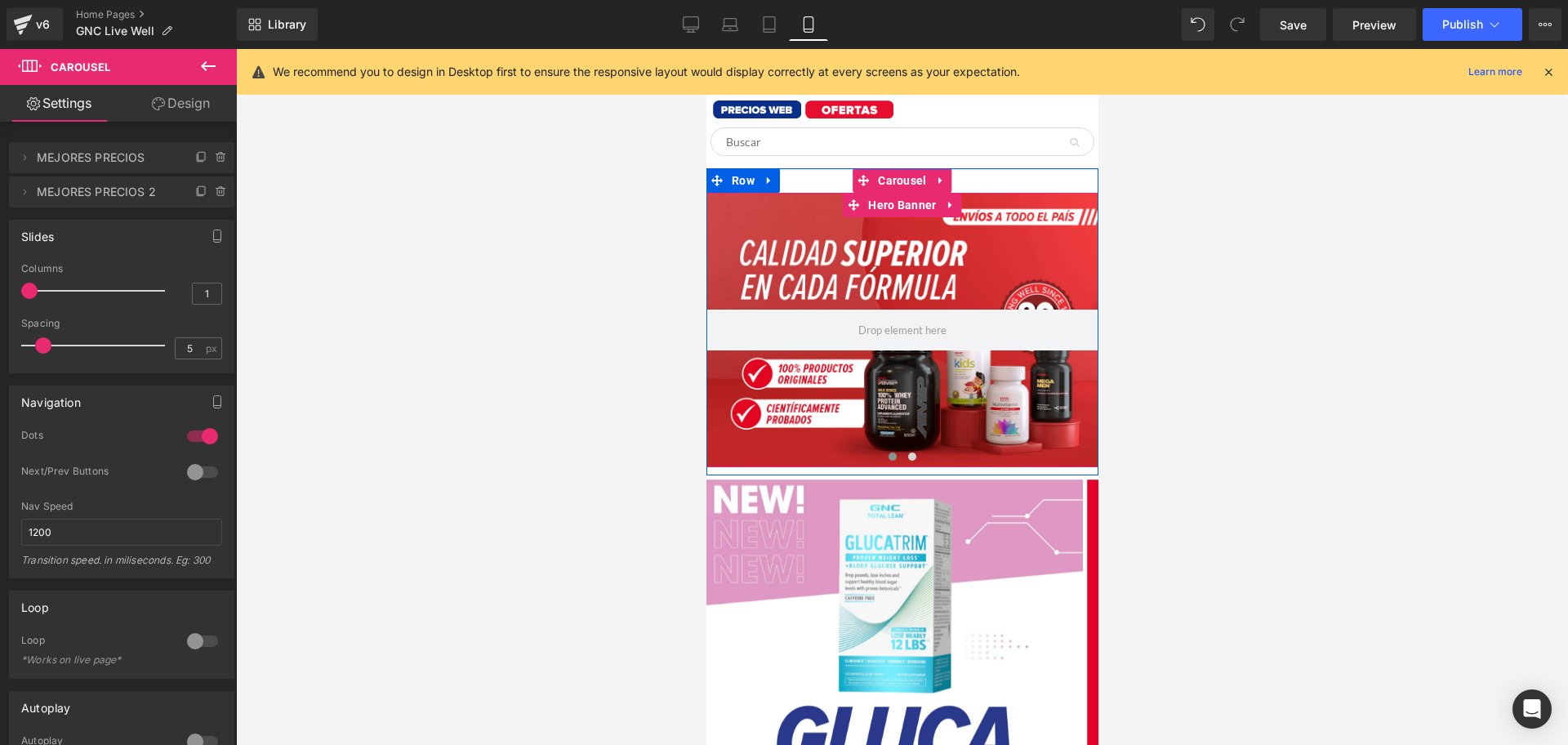
click at [877, 426] on div at bounding box center [901, 330] width 392 height 274
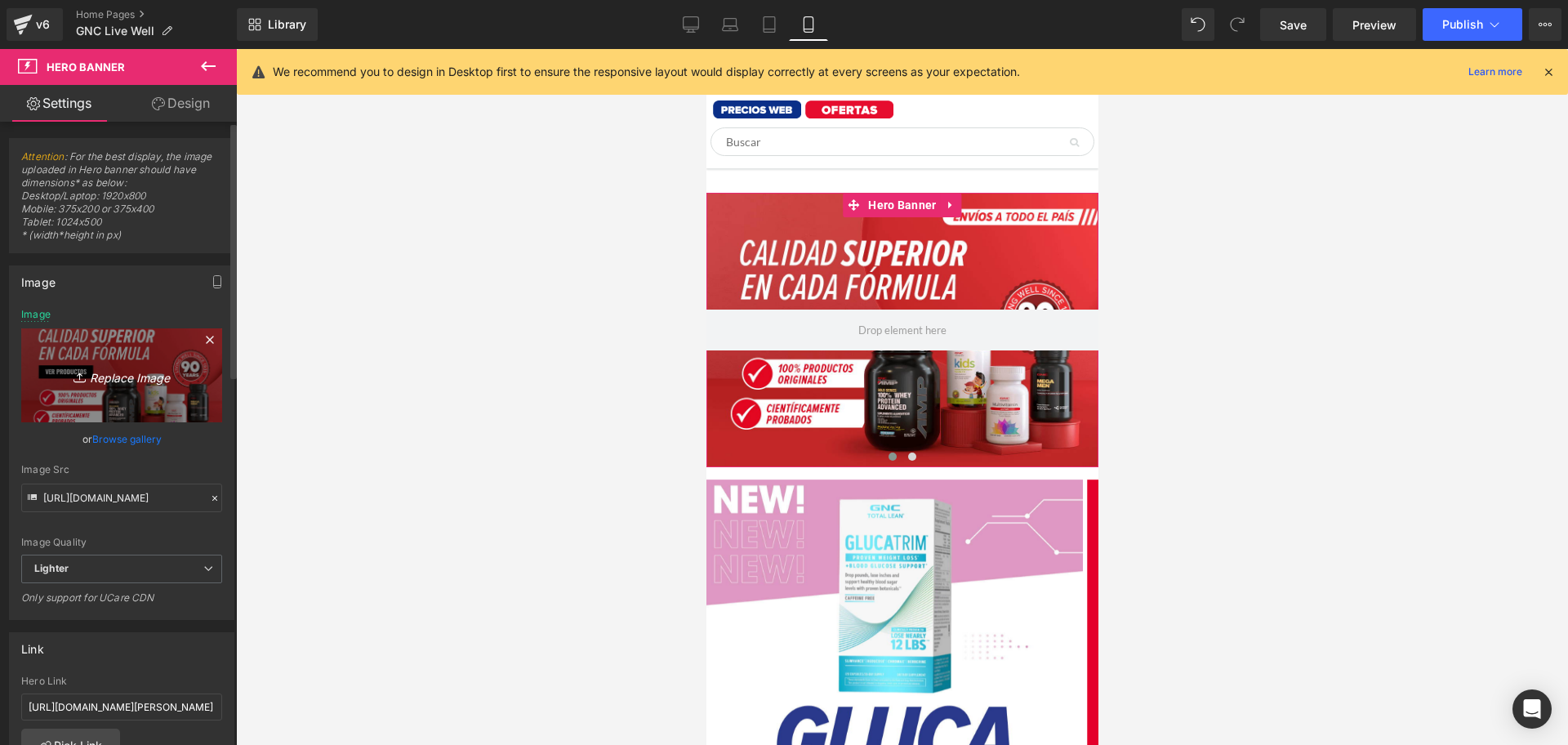
click at [127, 378] on icon "Replace Image" at bounding box center [121, 375] width 130 height 20
type input "C:\fakepath\hero mutant mass mobile.jpg"
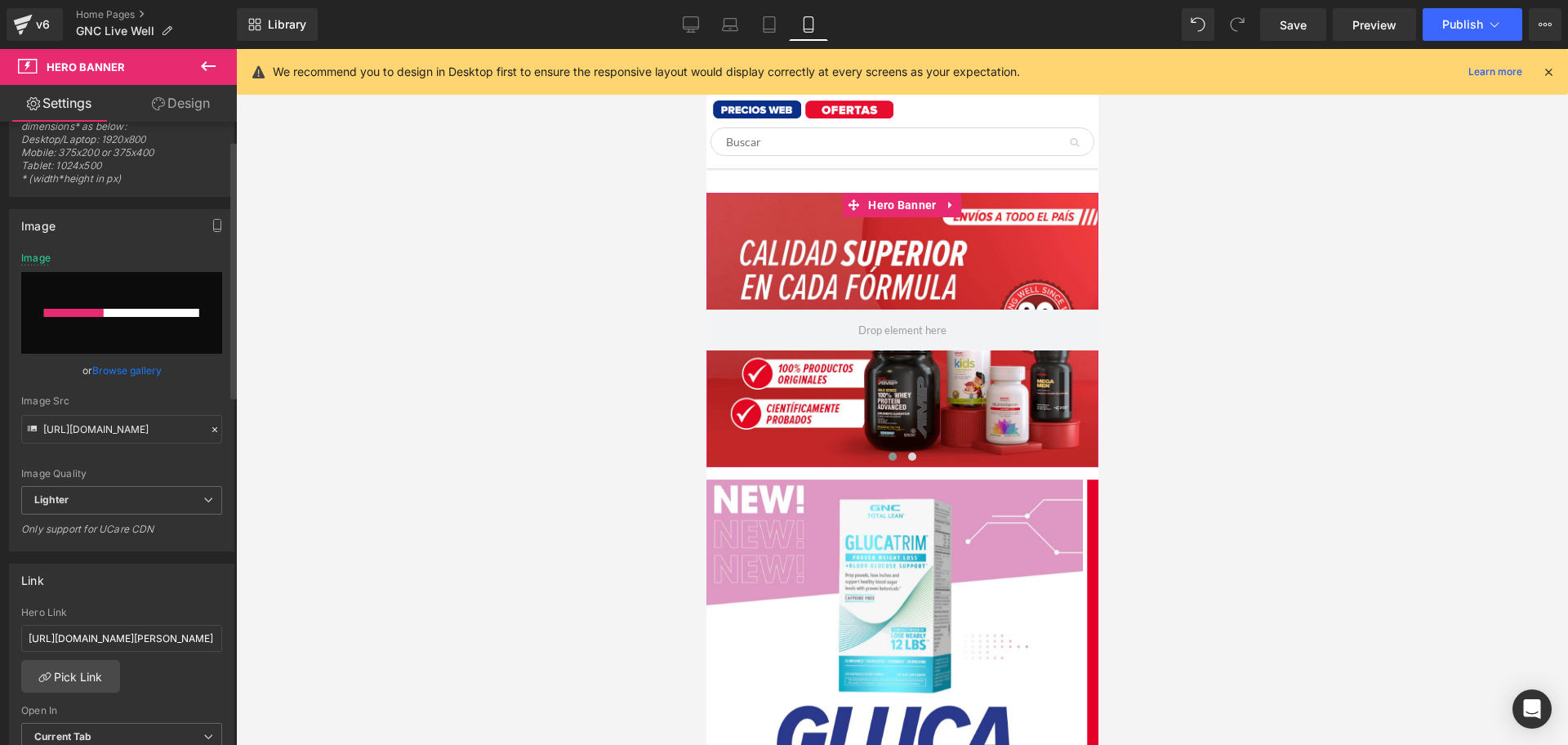
scroll to position [58, 0]
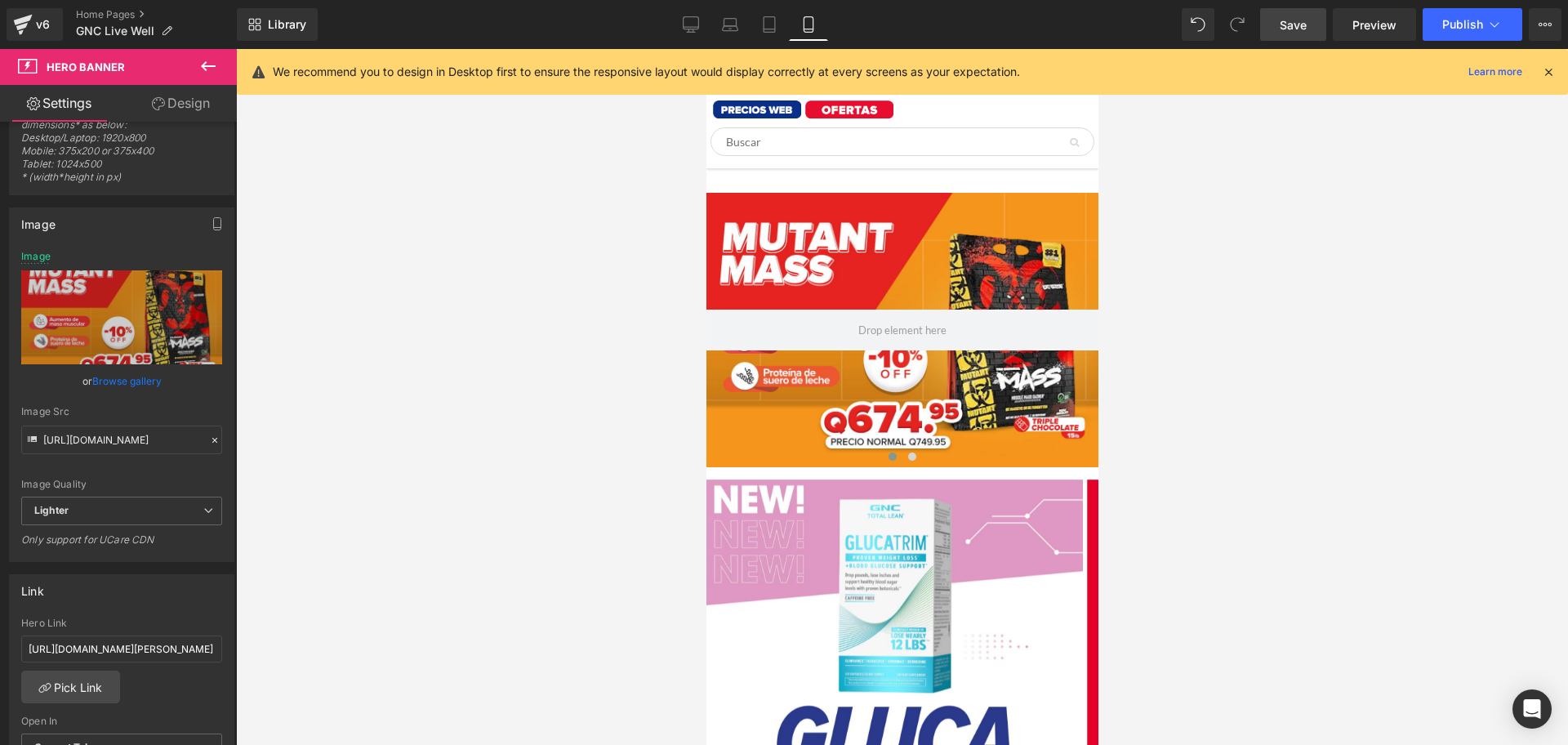
click at [1307, 28] on span "Save" at bounding box center [1293, 25] width 27 height 18
click at [1377, 141] on div at bounding box center [902, 397] width 1332 height 696
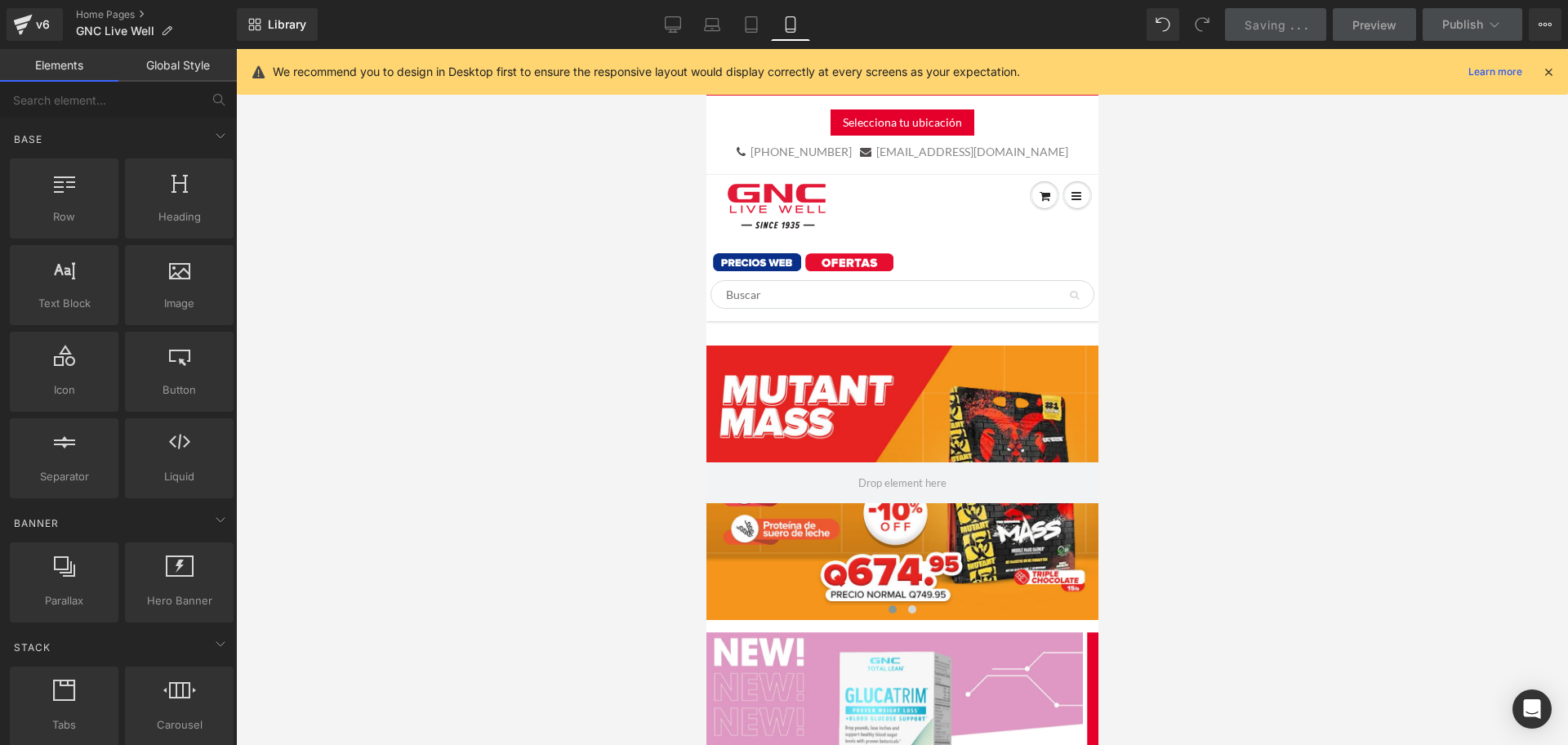
click at [1278, 33] on link "Saving . . ." at bounding box center [1276, 24] width 102 height 33
click at [1258, 255] on div at bounding box center [902, 397] width 1332 height 696
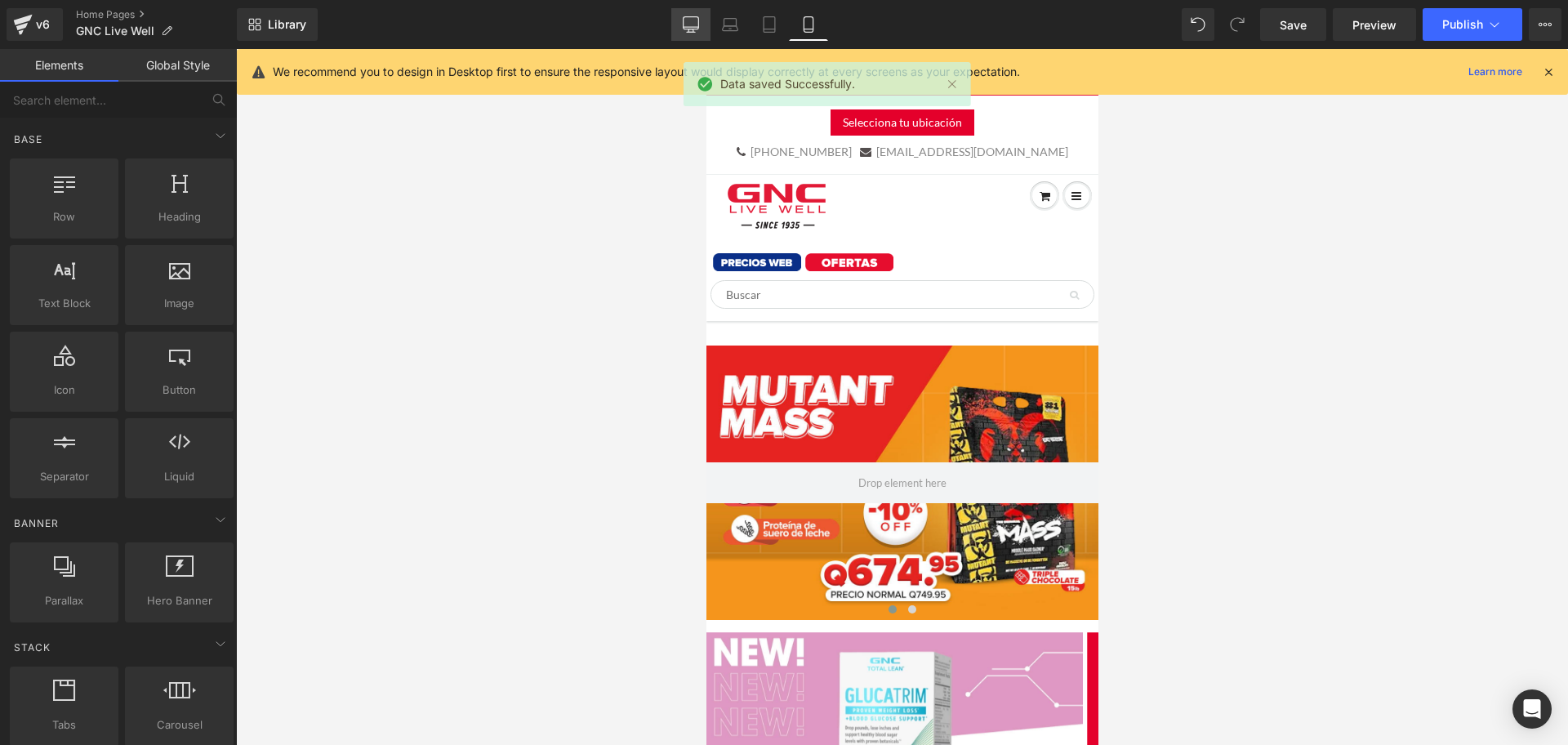
click at [700, 39] on link "Desktop" at bounding box center [691, 24] width 39 height 33
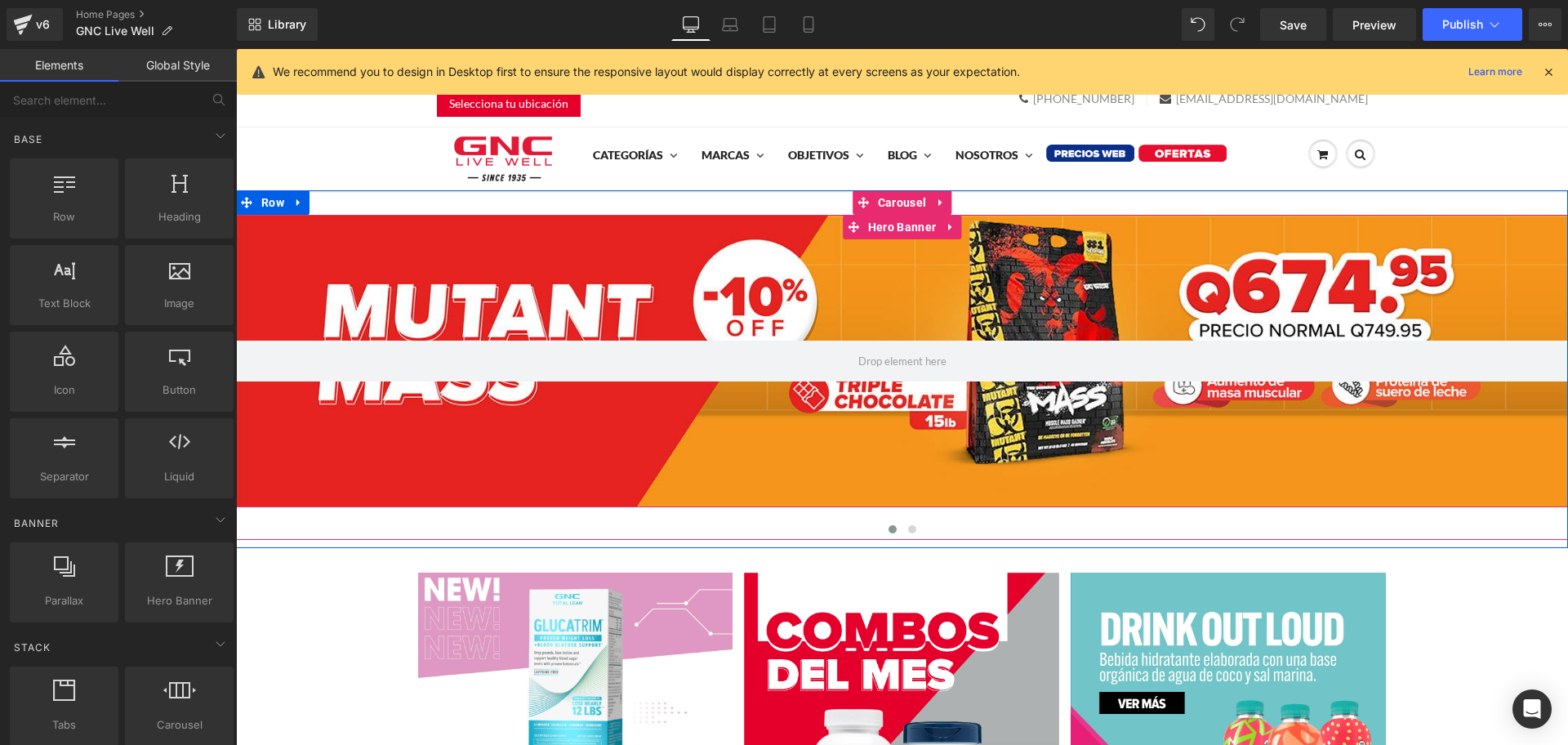
click at [830, 296] on div at bounding box center [902, 361] width 1332 height 292
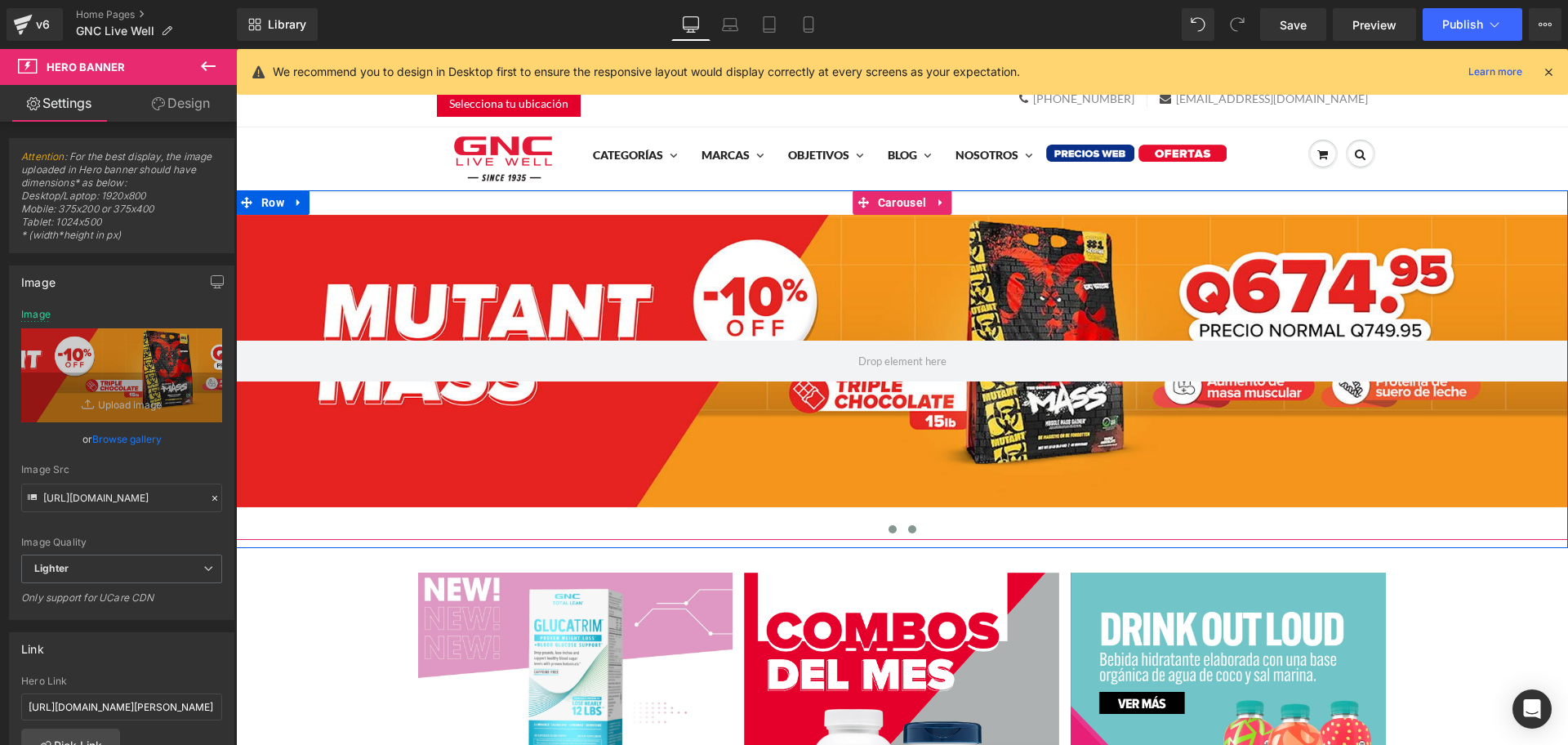
click at [908, 525] on span at bounding box center [912, 530] width 8 height 8
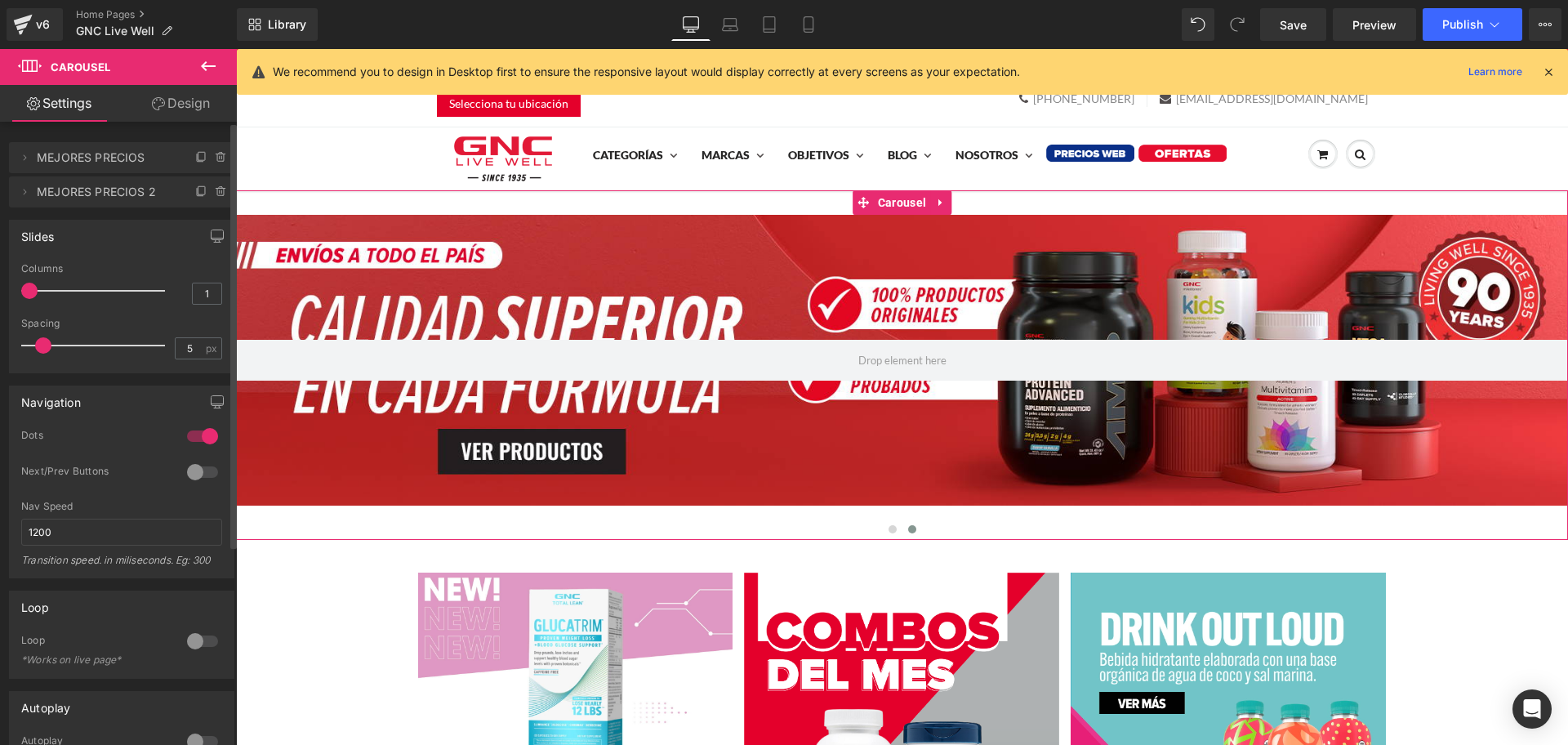
scroll to position [290, 0]
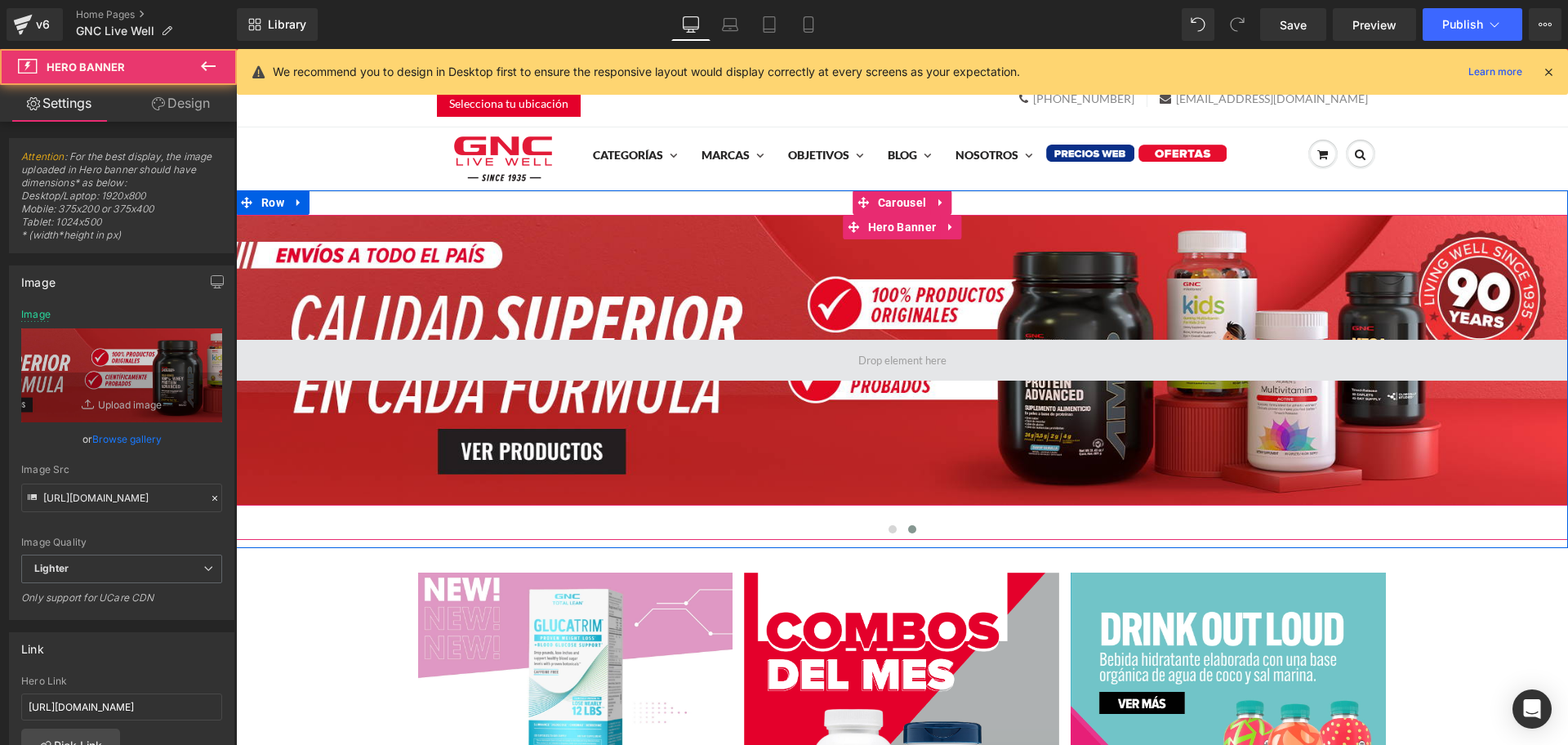
click at [727, 365] on span at bounding box center [902, 360] width 1332 height 41
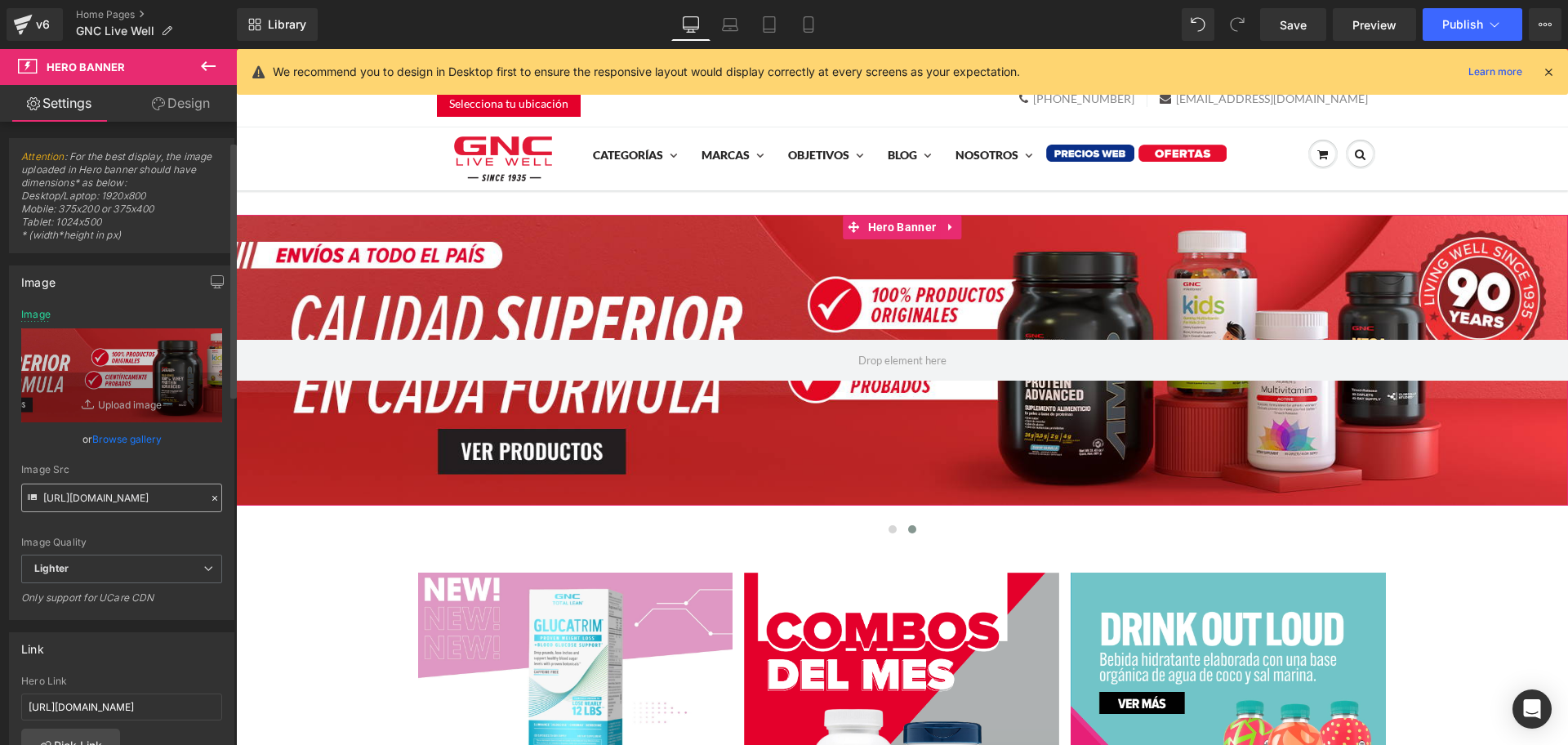
scroll to position [157, 0]
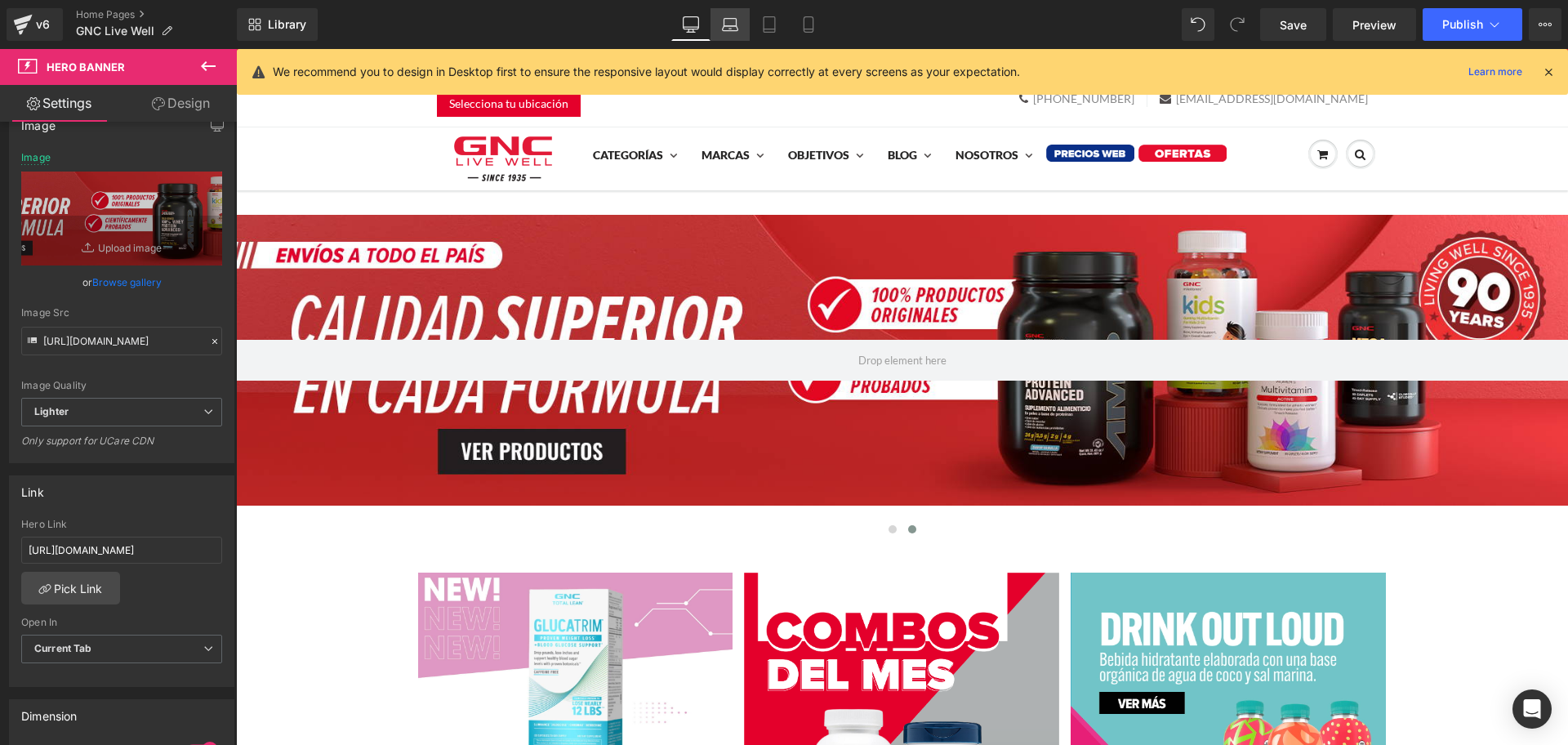
click at [741, 23] on link "Laptop" at bounding box center [730, 24] width 39 height 33
type input "[URL][DOMAIN_NAME]"
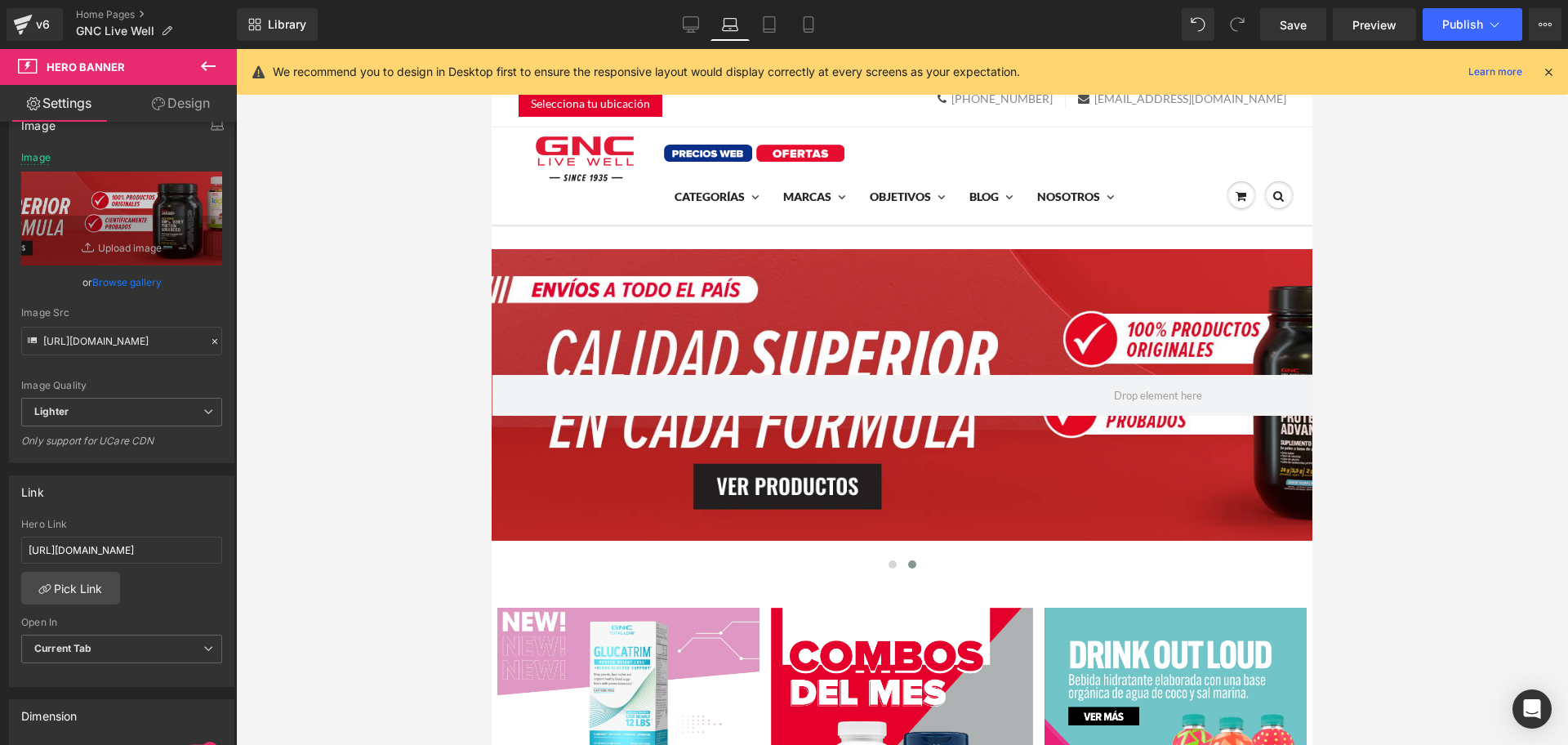
scroll to position [35, 0]
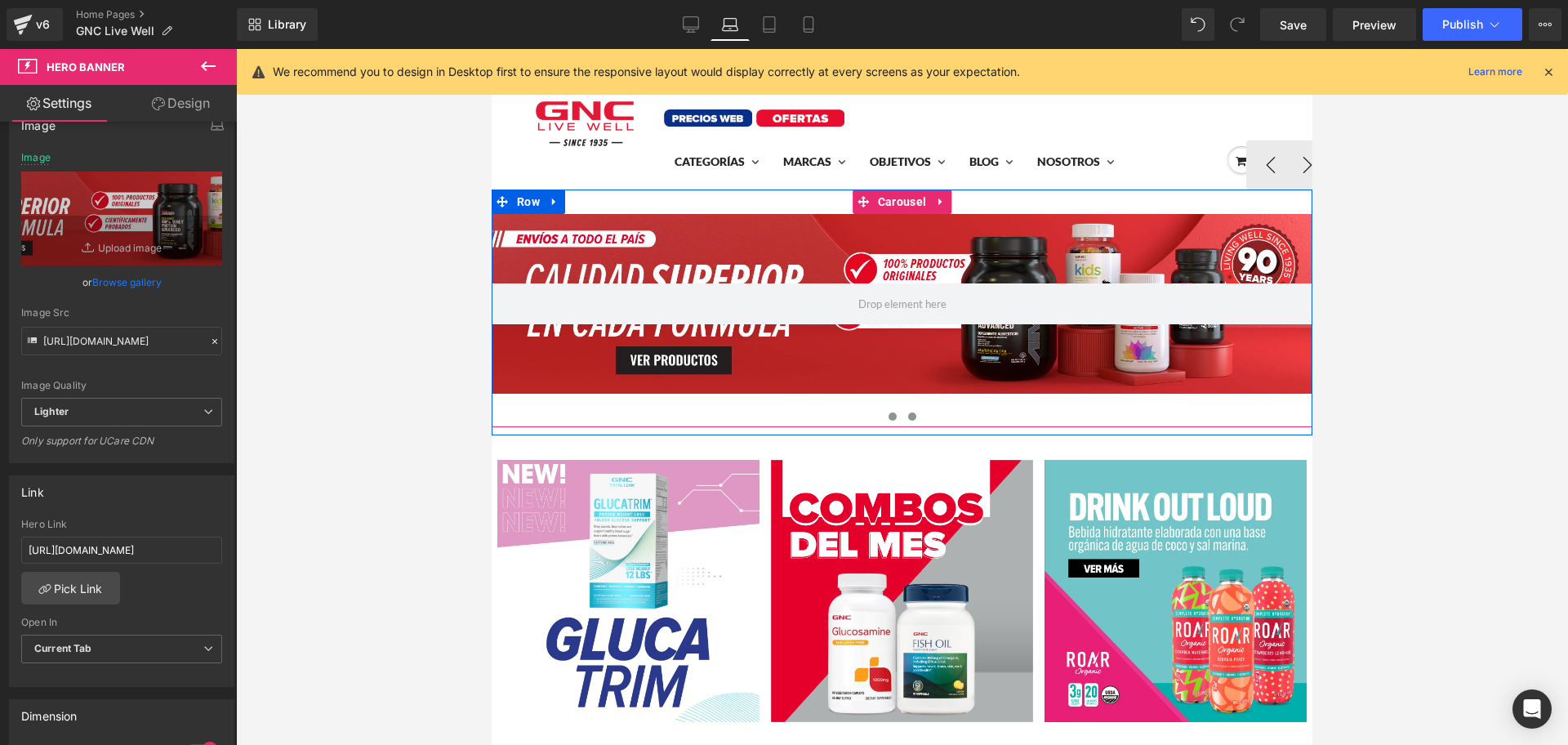
click at [889, 415] on span at bounding box center [893, 417] width 8 height 8
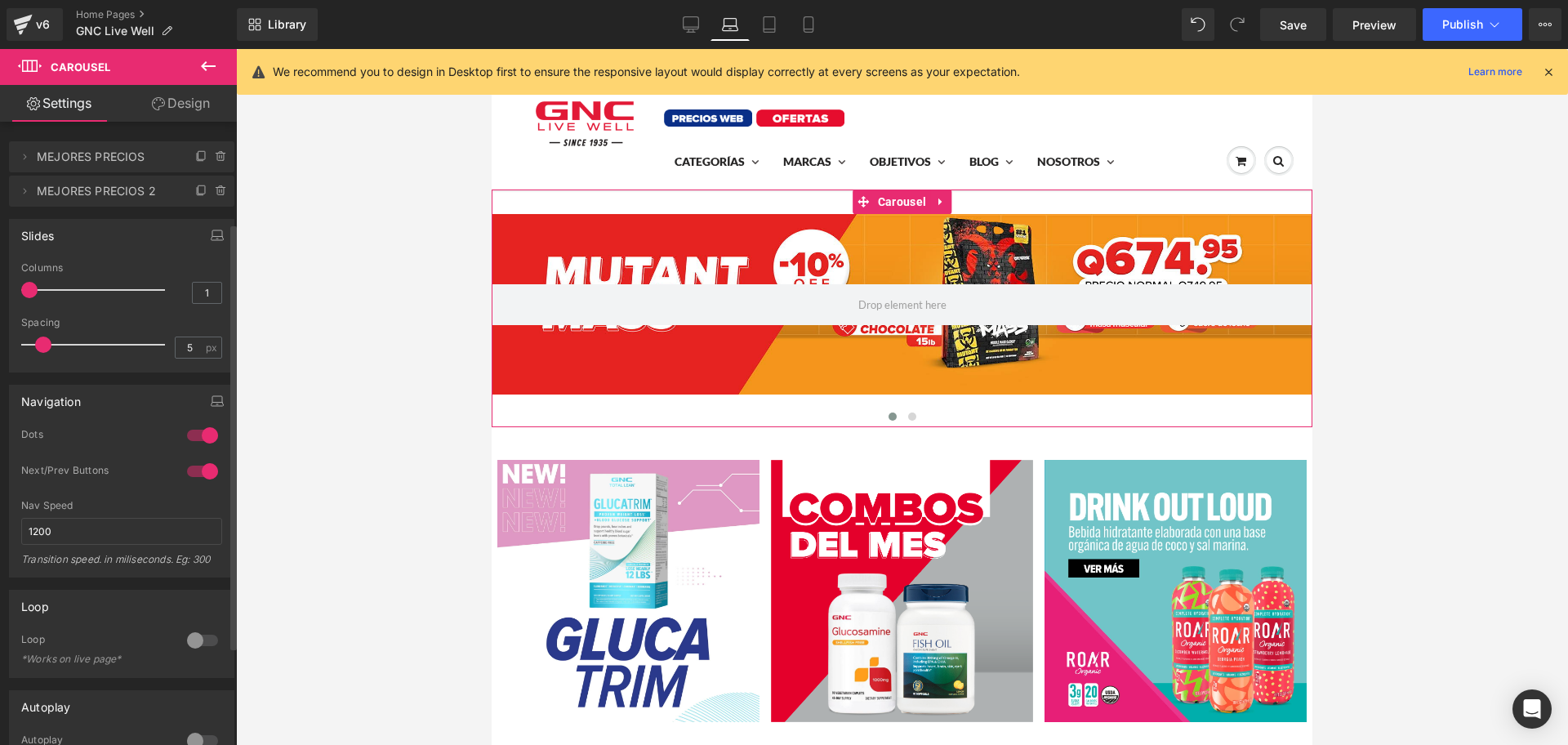
scroll to position [0, 0]
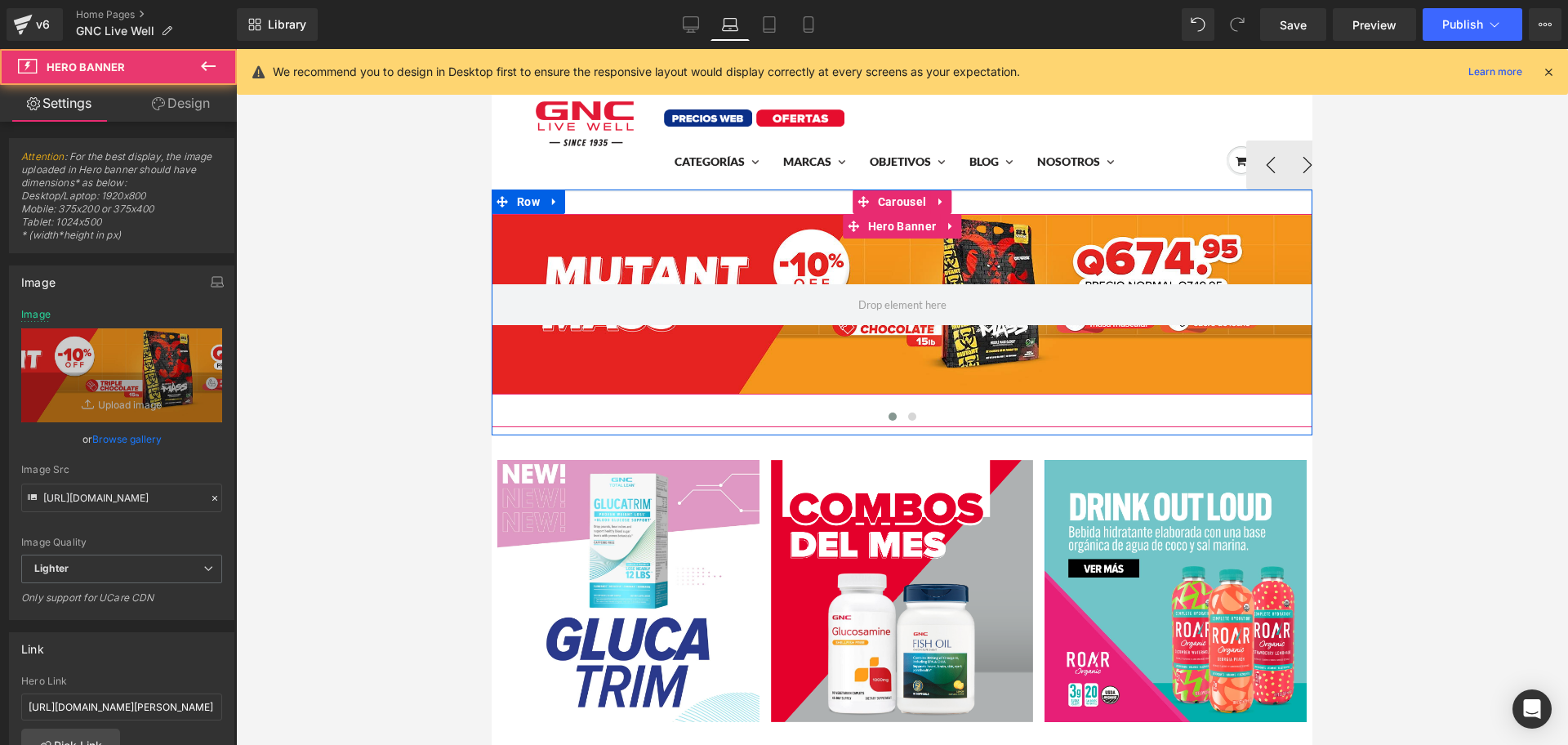
click at [661, 248] on div at bounding box center [902, 304] width 821 height 180
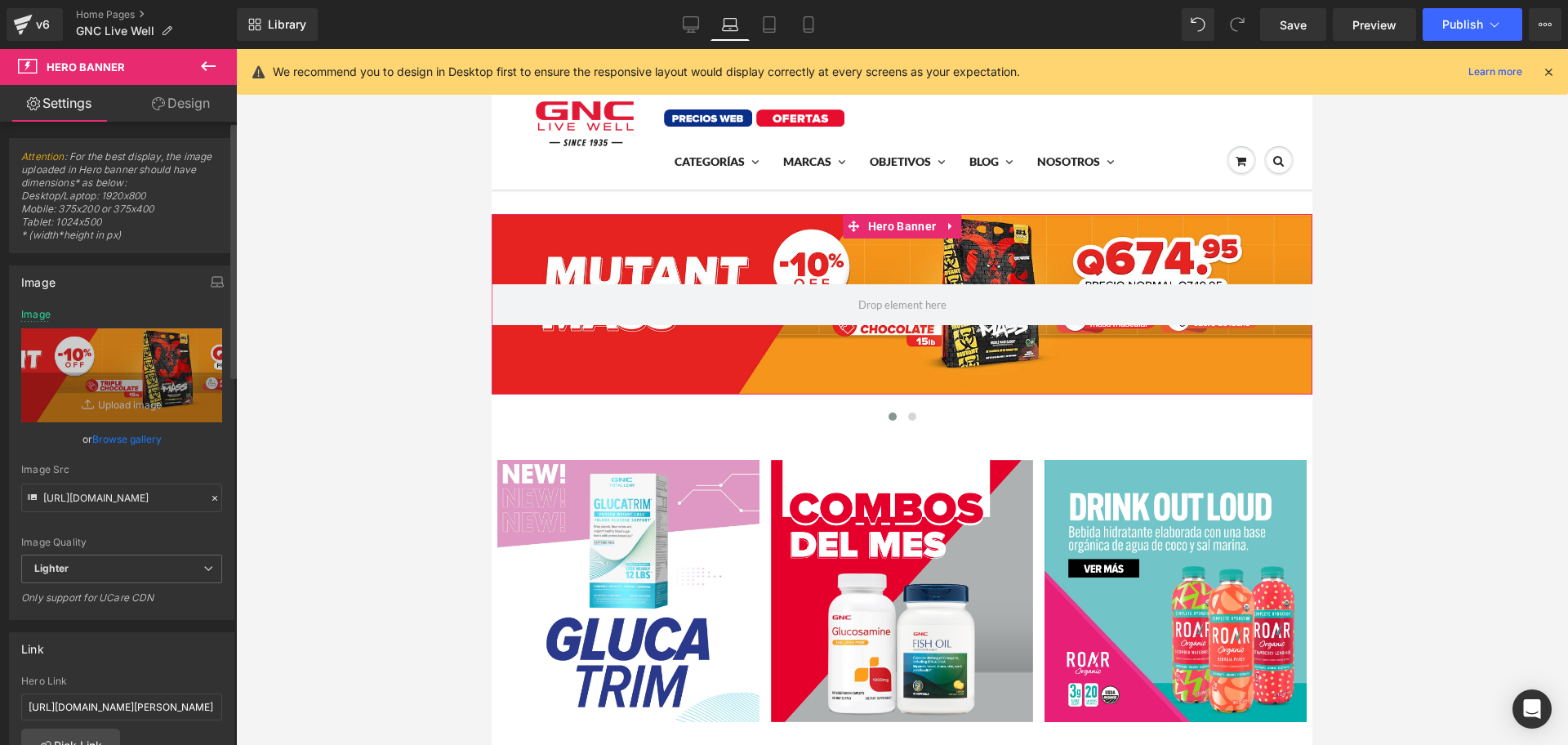
scroll to position [231, 0]
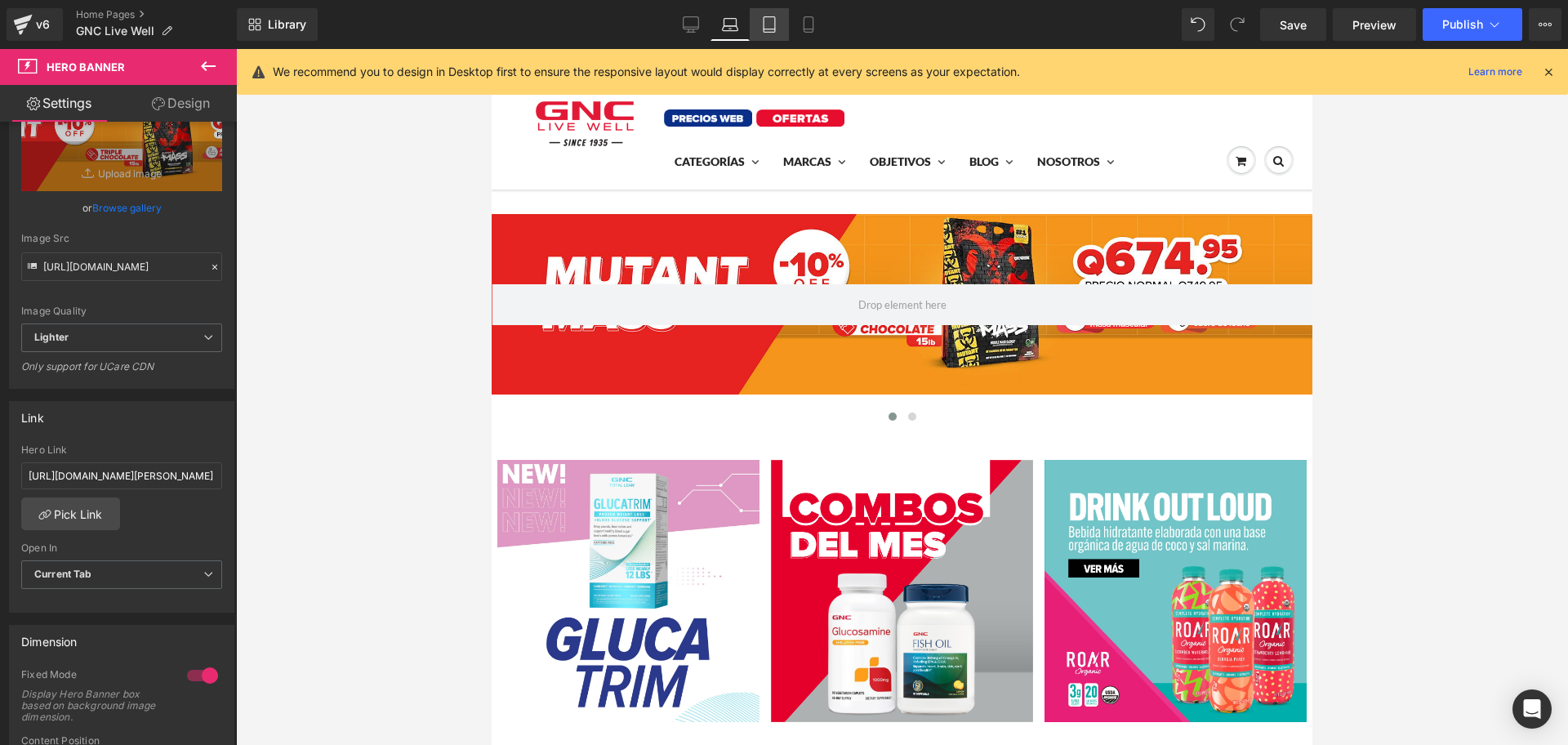
click at [761, 31] on icon at bounding box center [769, 25] width 17 height 17
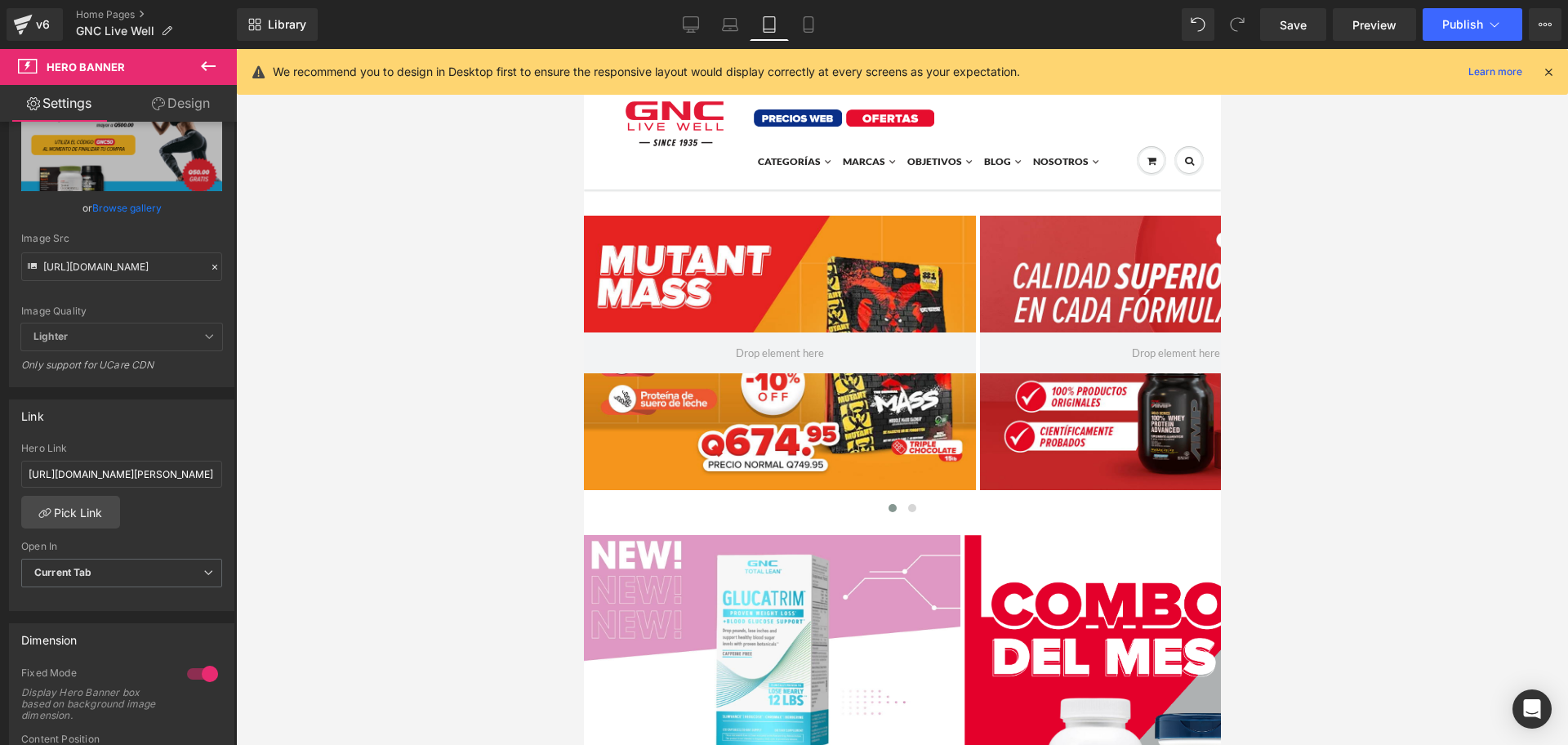
type input "[URL][DOMAIN_NAME]"
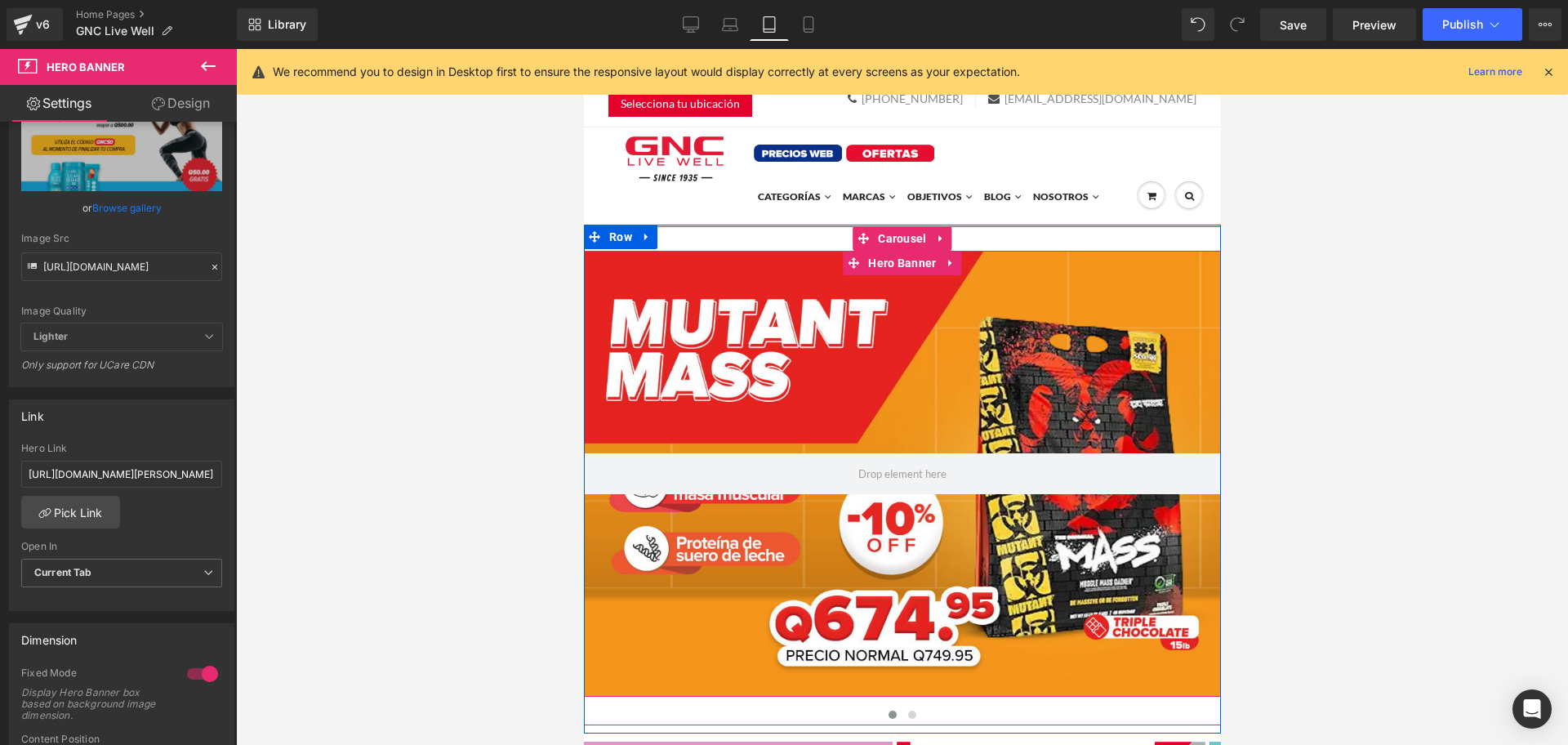
click at [872, 327] on div at bounding box center [901, 474] width 637 height 446
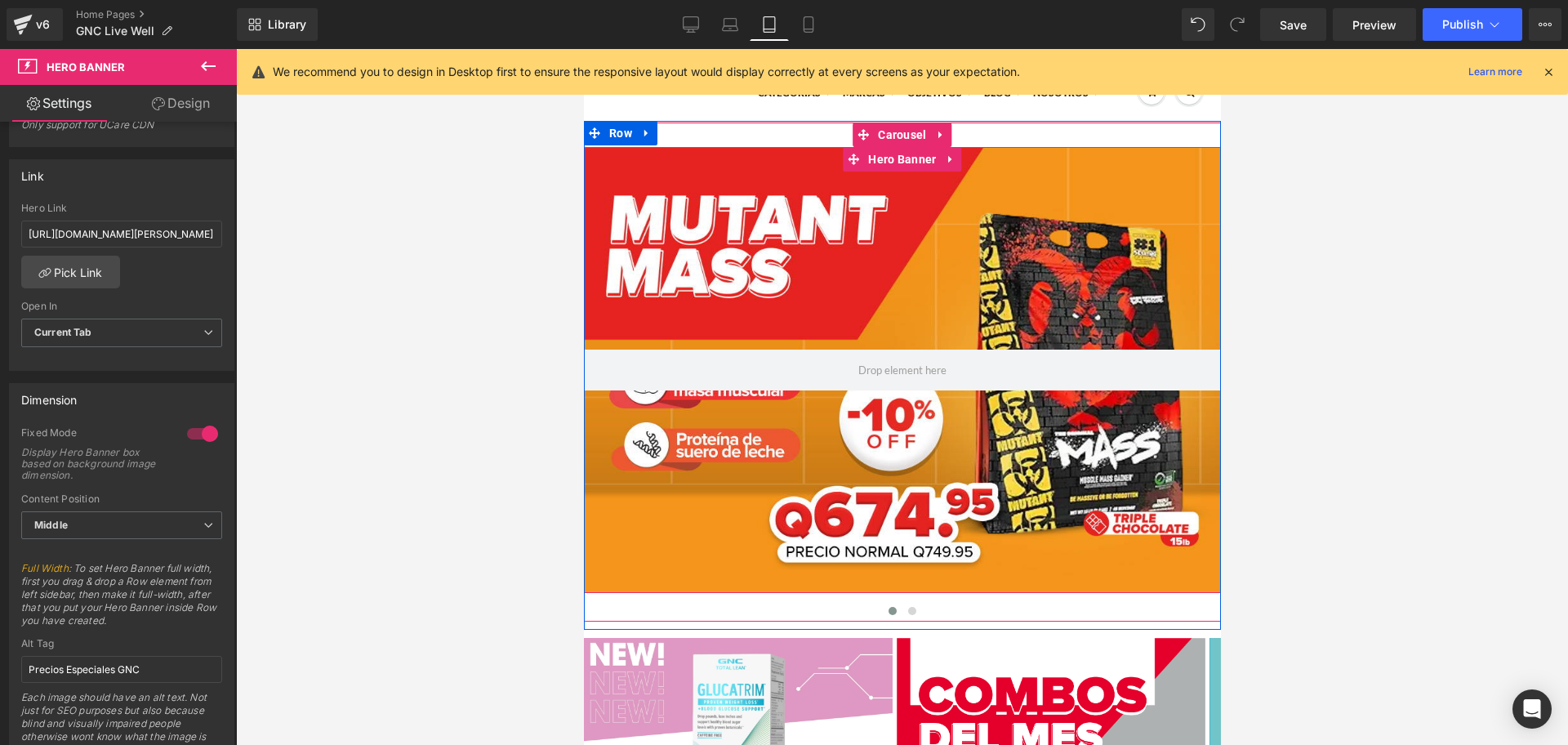
scroll to position [109, 0]
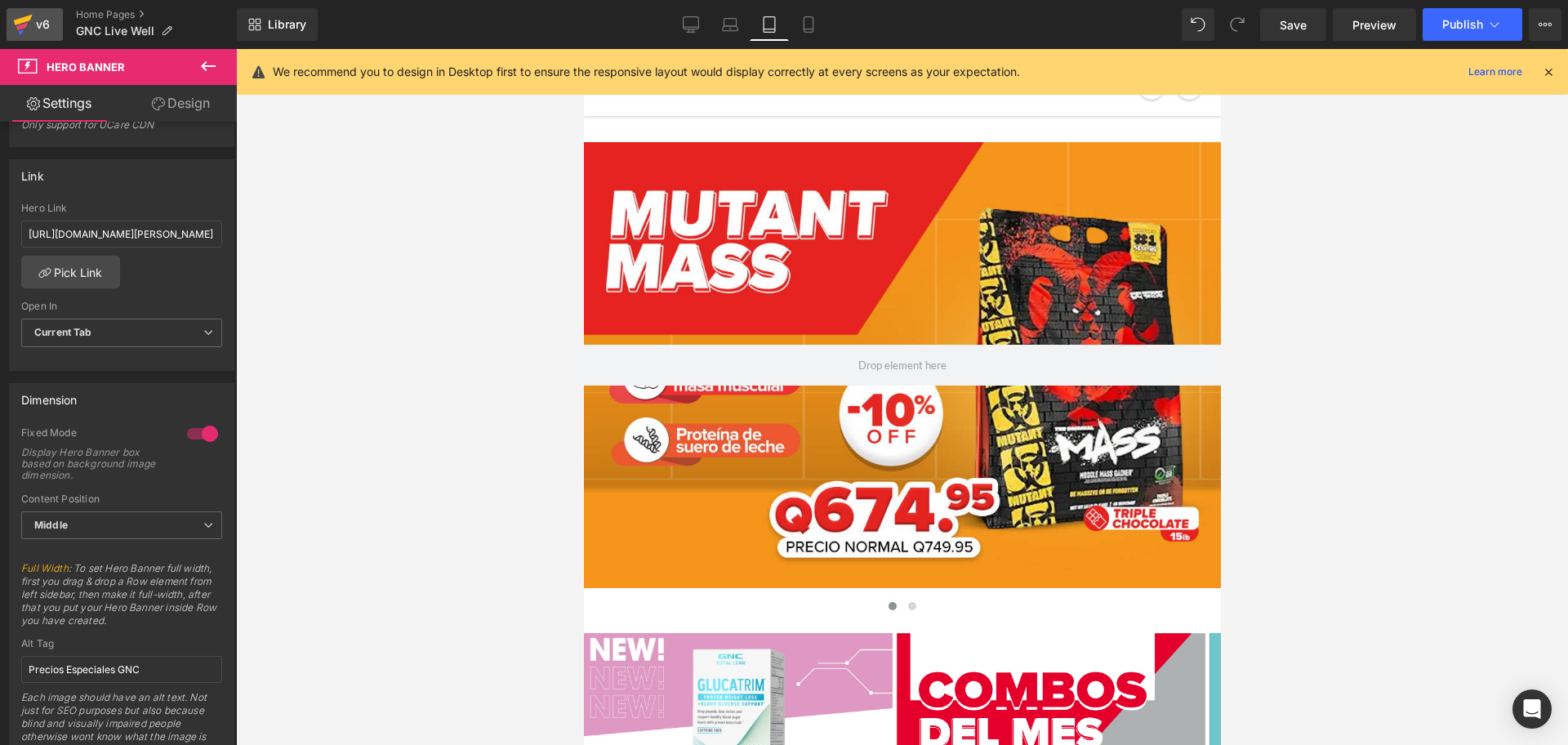
click at [53, 26] on link "v6" at bounding box center [34, 24] width 56 height 33
